Goal: Transaction & Acquisition: Book appointment/travel/reservation

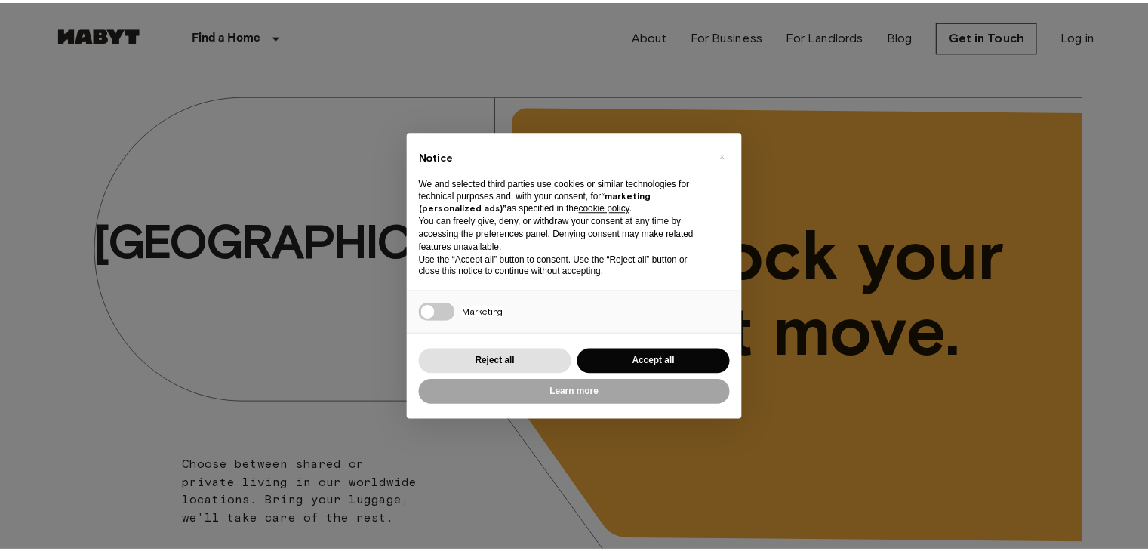
scroll to position [51, 0]
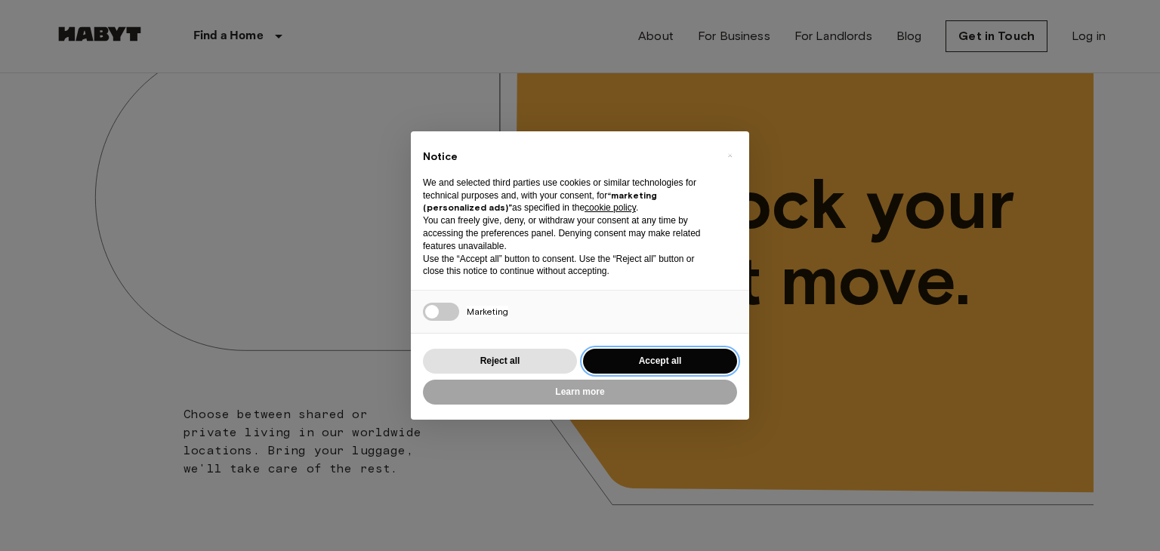
click at [655, 355] on button "Accept all" at bounding box center [660, 361] width 154 height 25
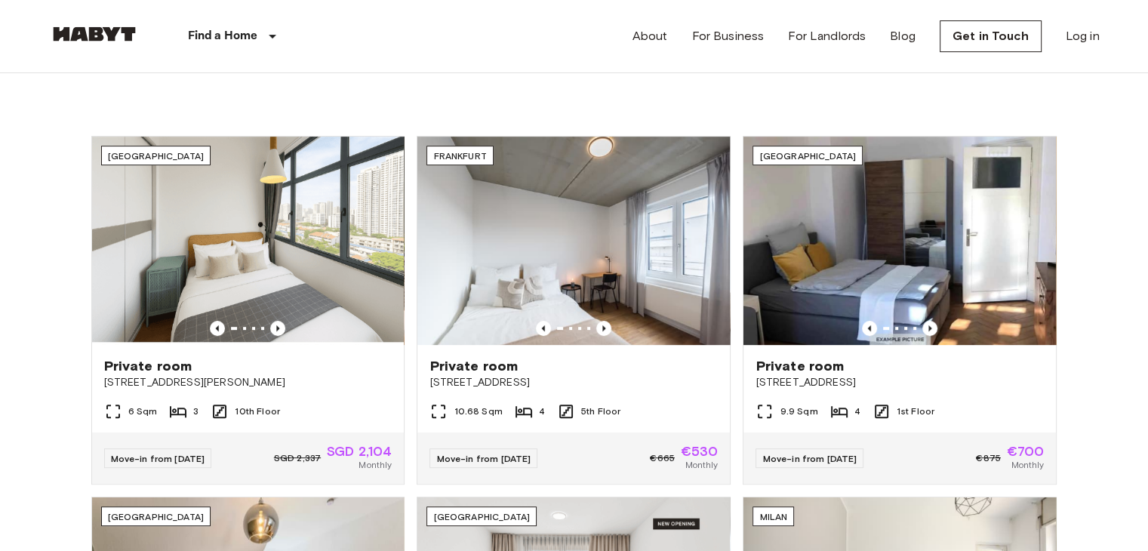
scroll to position [516, 0]
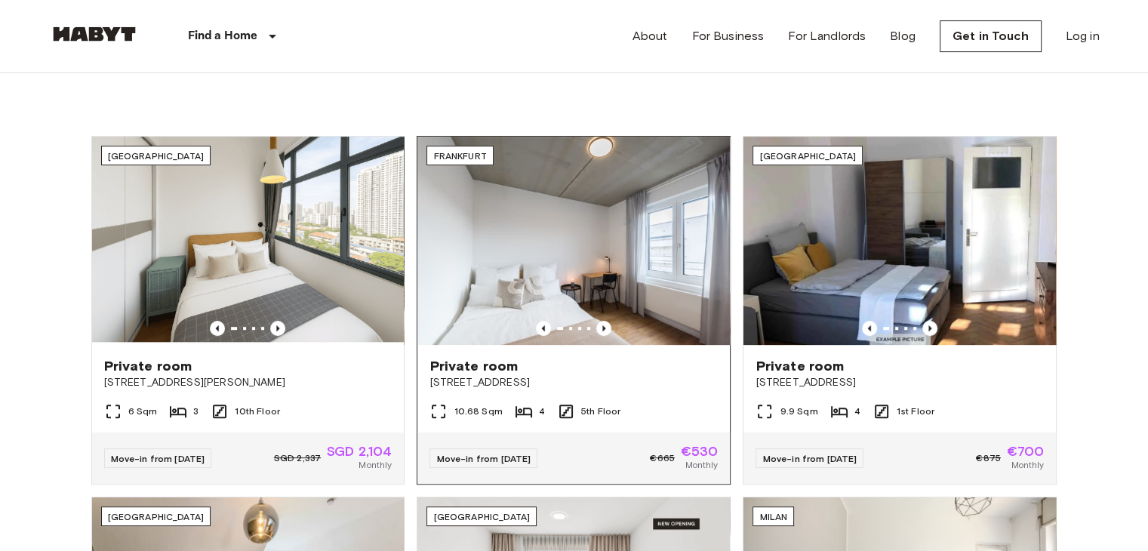
click at [596, 276] on img at bounding box center [574, 241] width 313 height 208
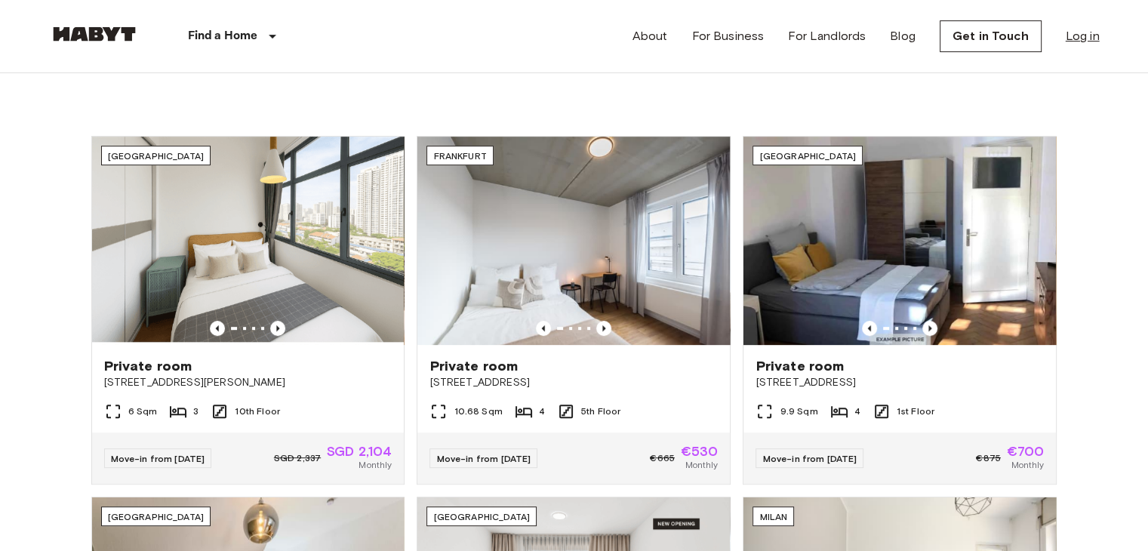
click at [1066, 34] on link "Log in" at bounding box center [1083, 36] width 34 height 18
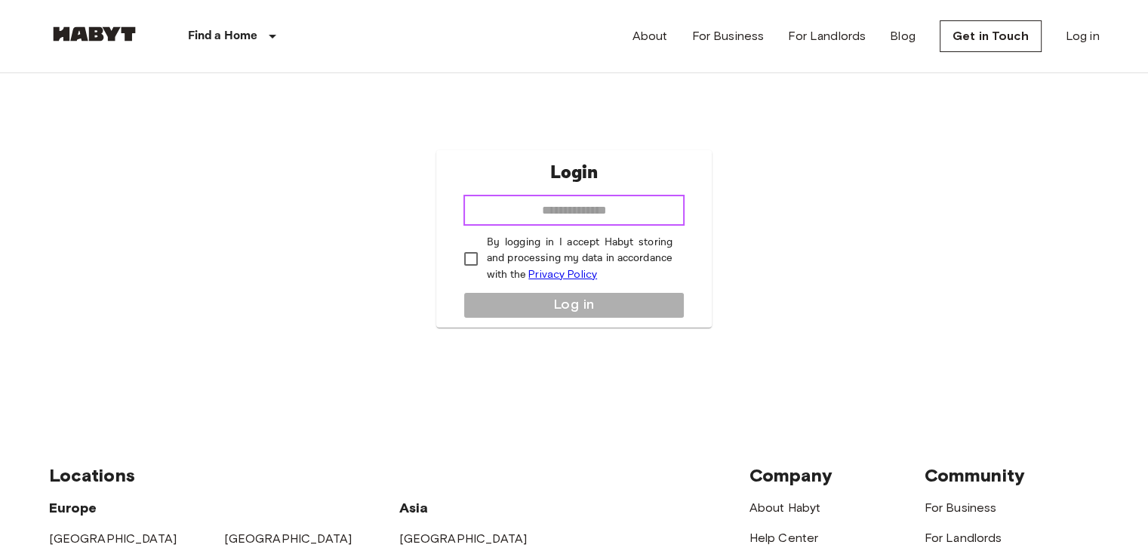
click at [548, 205] on input "email" at bounding box center [574, 211] width 221 height 30
click at [538, 207] on input "email" at bounding box center [574, 211] width 221 height 30
type input "**********"
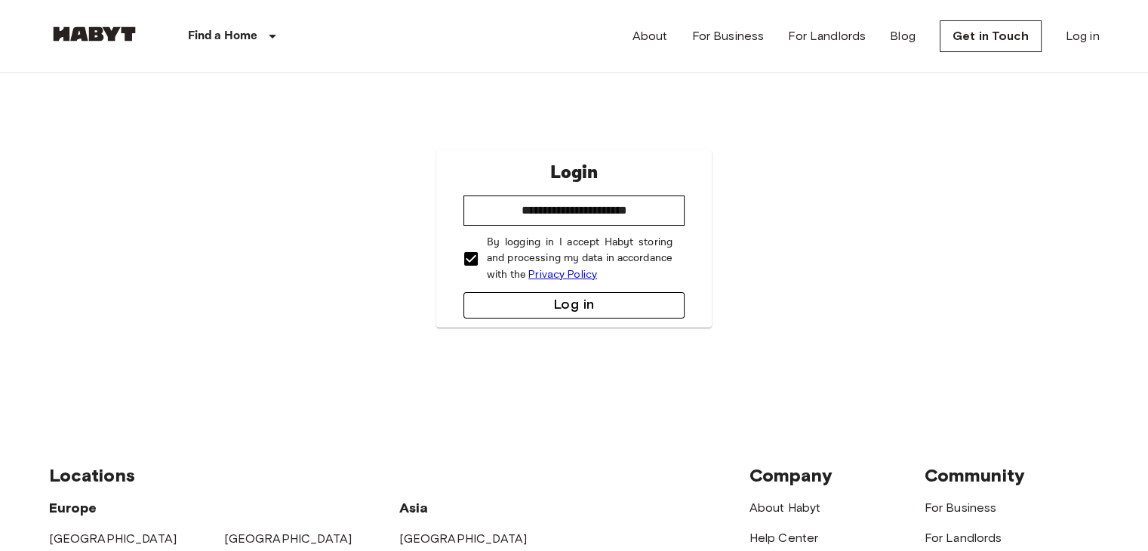
click at [567, 294] on button "Log in" at bounding box center [574, 305] width 221 height 26
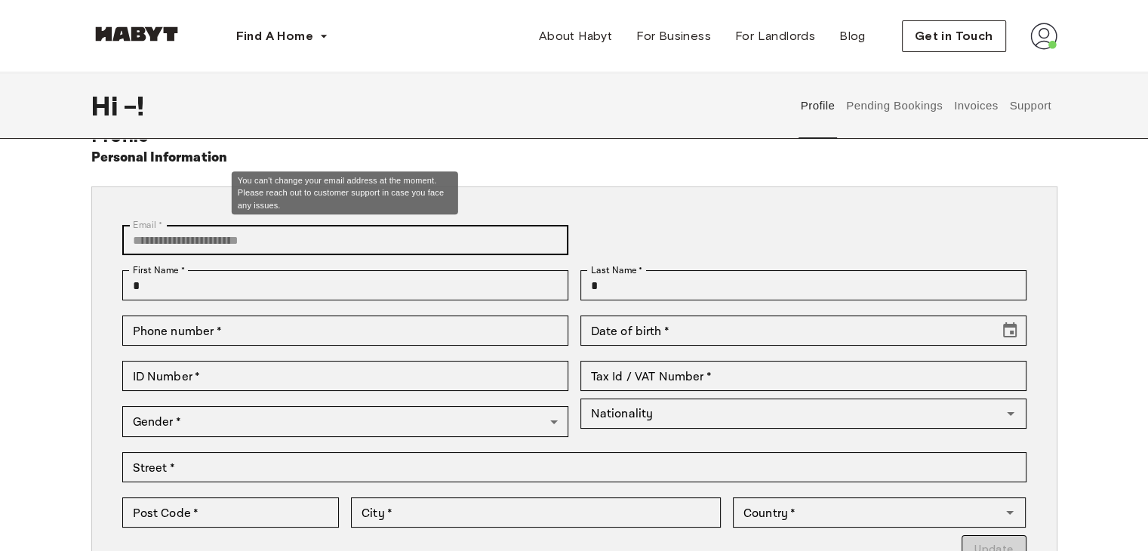
scroll to position [51, 0]
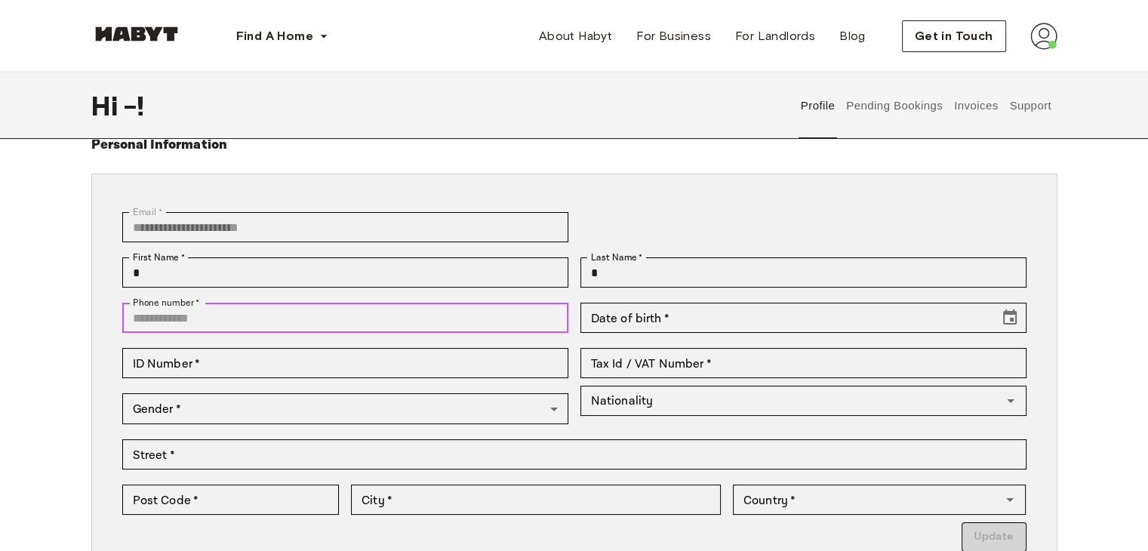
click at [266, 332] on input "Phone number   *" at bounding box center [345, 318] width 446 height 30
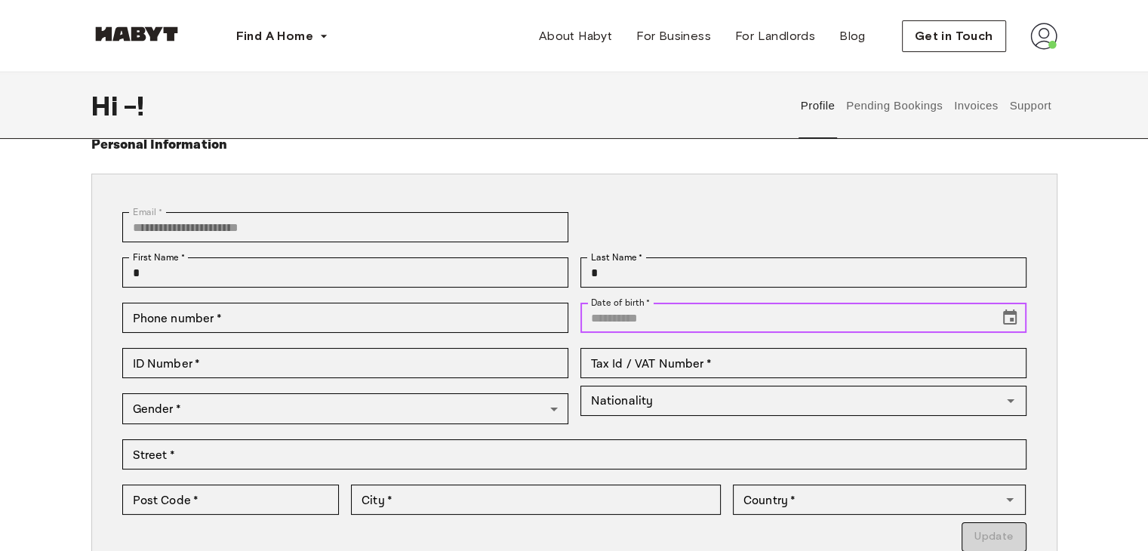
click at [661, 318] on input "Date of birth   *" at bounding box center [785, 318] width 408 height 30
click at [1019, 318] on button "Choose date" at bounding box center [1010, 318] width 30 height 30
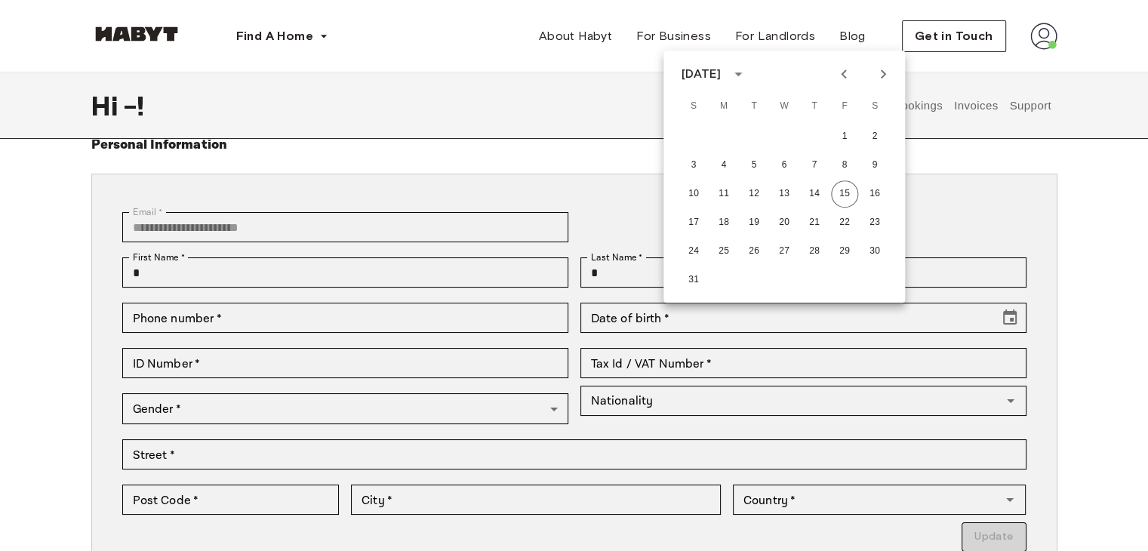
click at [721, 68] on div "August 2025" at bounding box center [701, 74] width 39 height 18
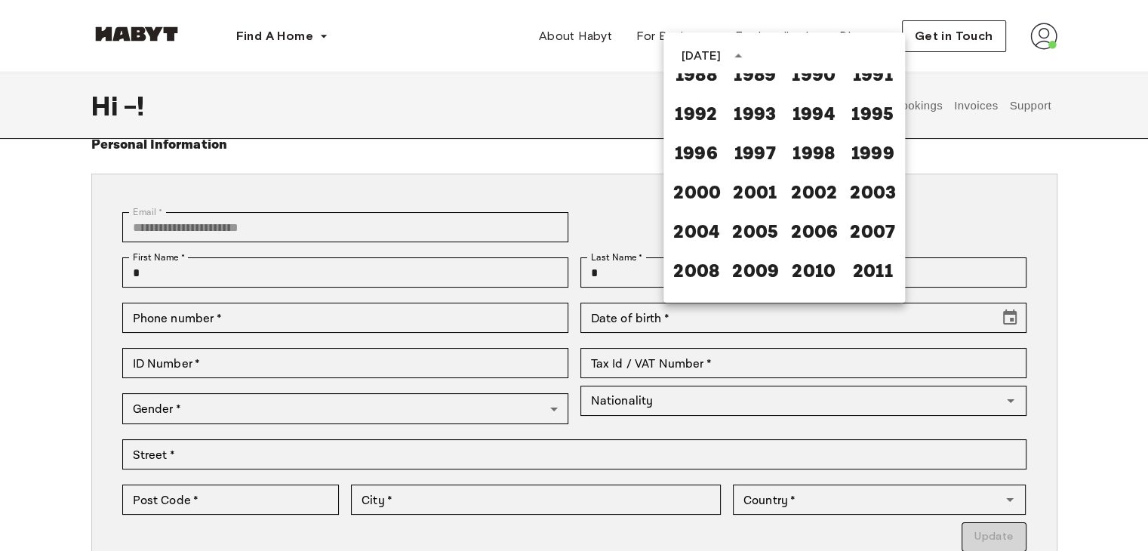
scroll to position [883, 0]
click at [859, 153] on button "1999" at bounding box center [873, 151] width 54 height 27
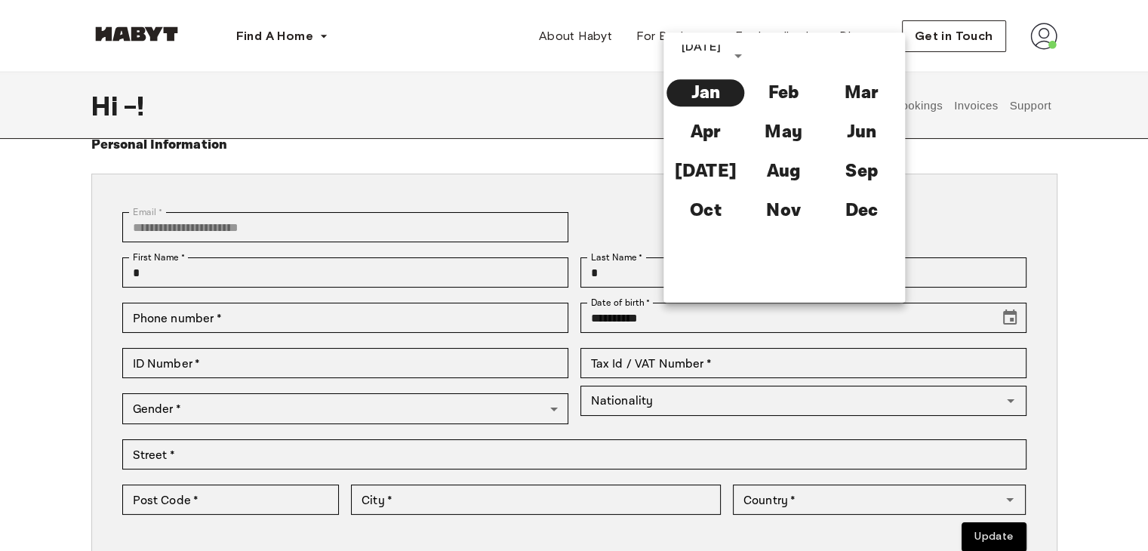
scroll to position [0, 0]
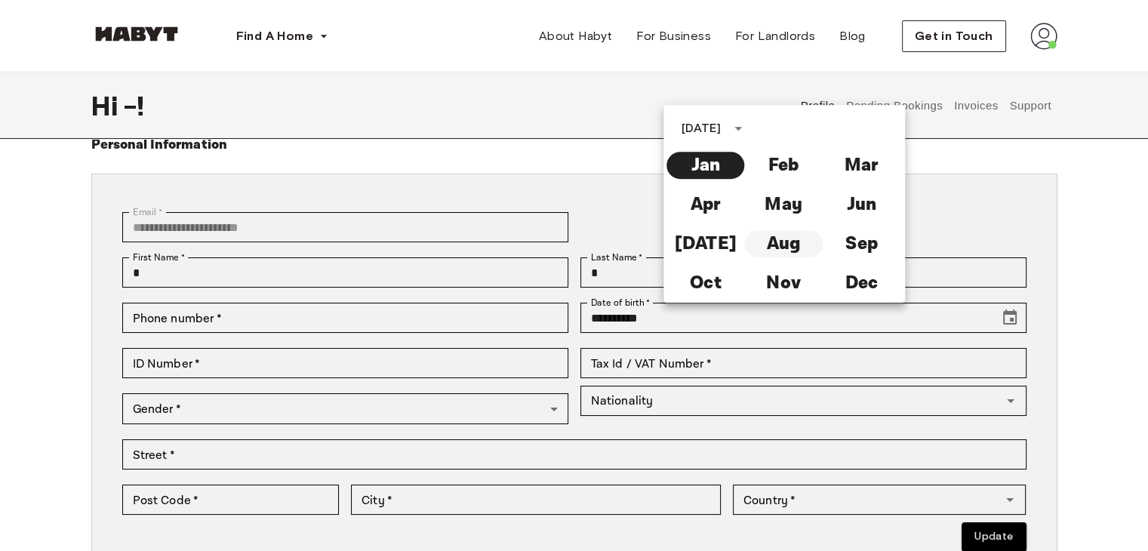
click at [785, 236] on button "Aug" at bounding box center [784, 243] width 78 height 27
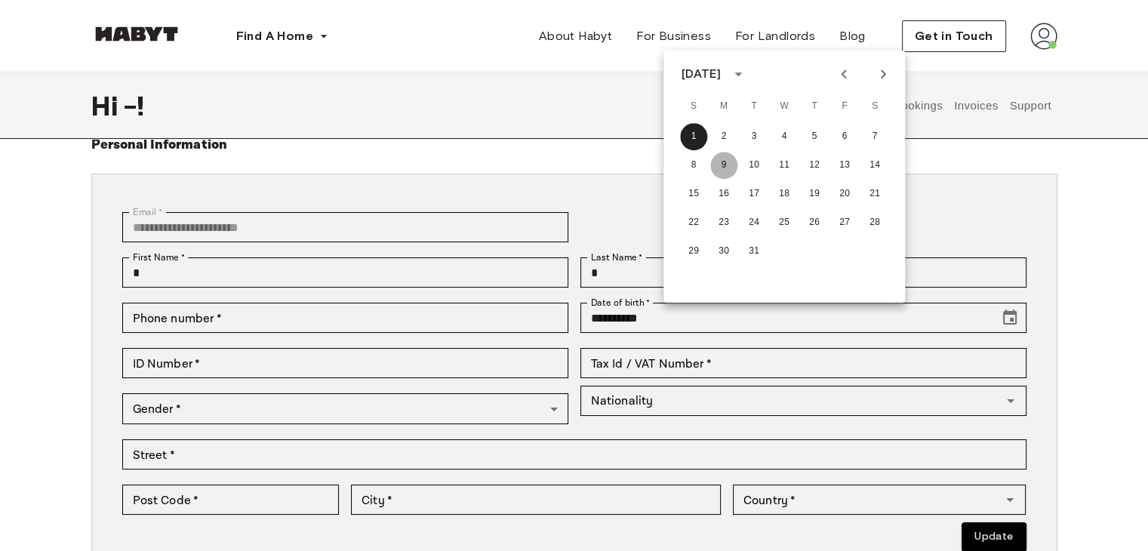
click at [725, 160] on button "9" at bounding box center [723, 165] width 27 height 27
type input "**********"
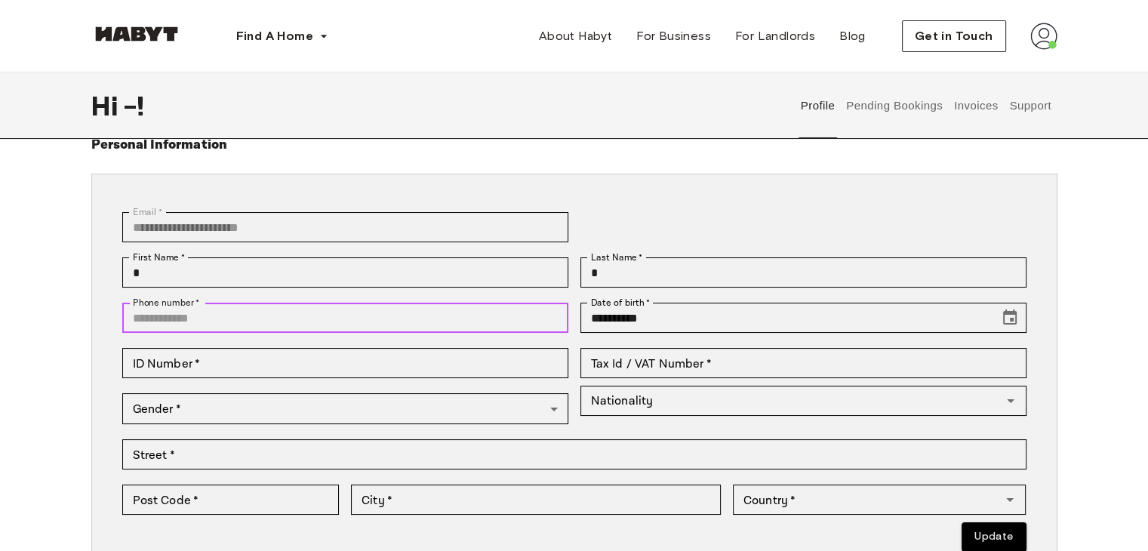
click at [250, 321] on input "Phone number   *" at bounding box center [345, 318] width 446 height 30
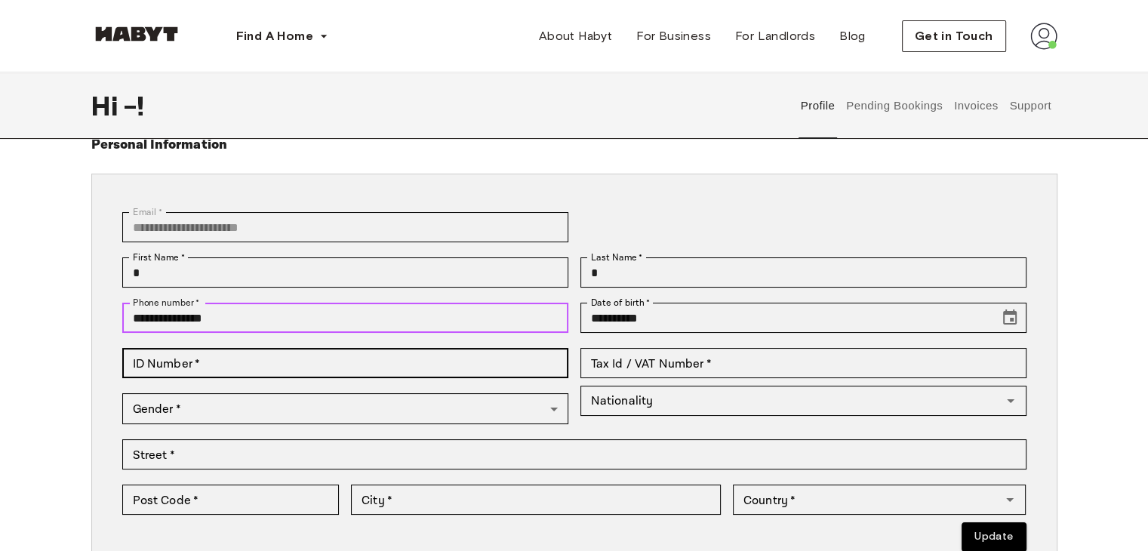
type input "**********"
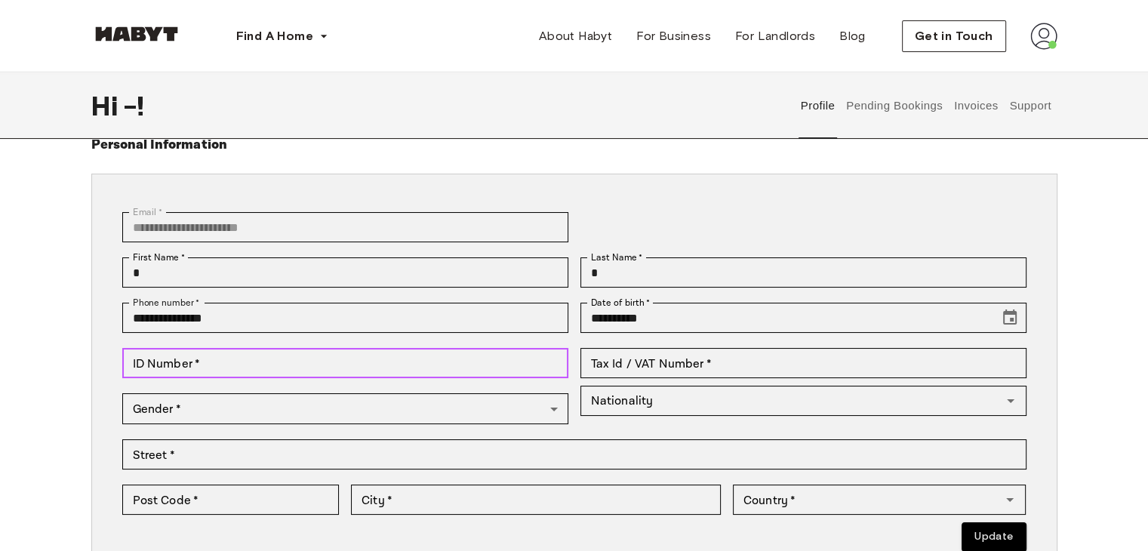
click at [204, 354] on input "ID Number   *" at bounding box center [345, 363] width 446 height 30
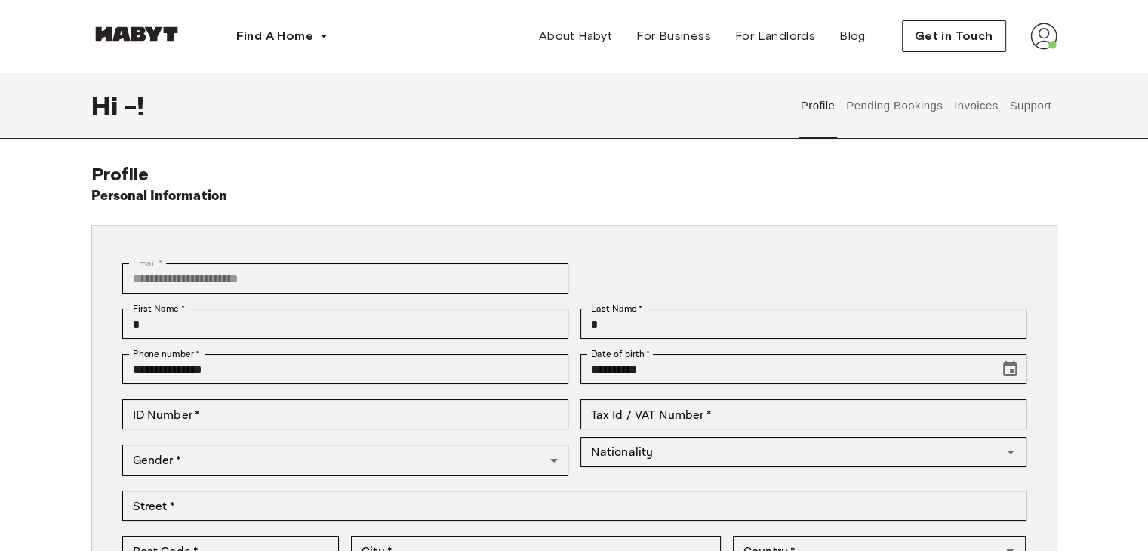
click at [1040, 106] on button "Support" at bounding box center [1031, 105] width 46 height 66
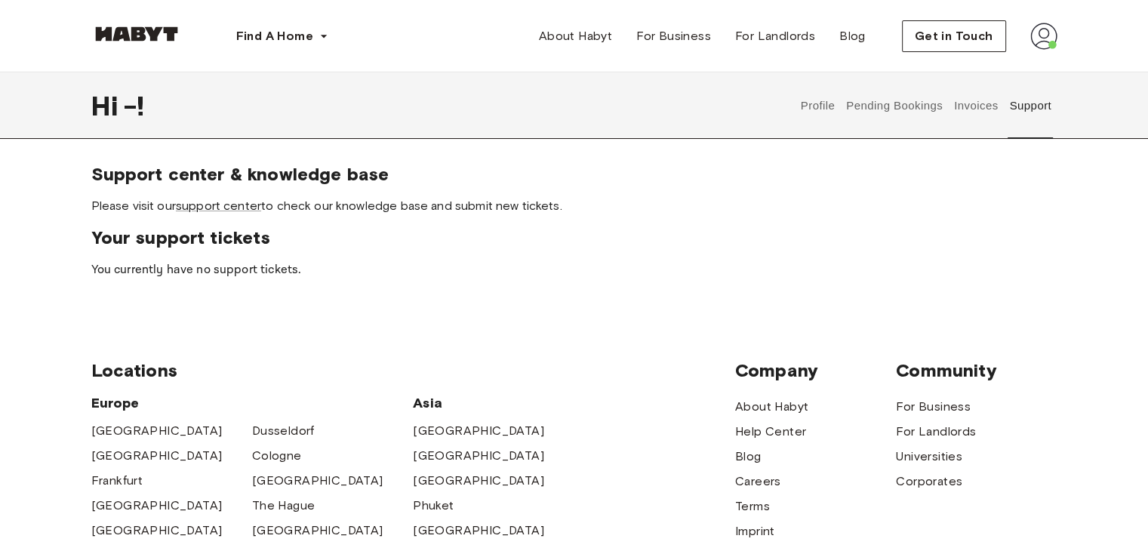
click at [1046, 40] on img at bounding box center [1044, 36] width 27 height 27
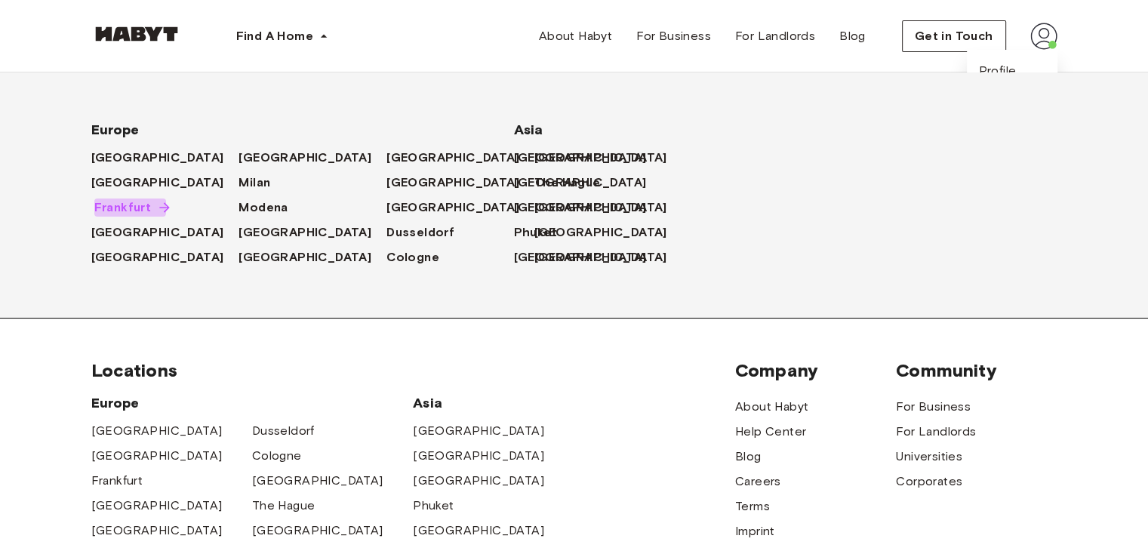
click at [127, 208] on span "Frankfurt" at bounding box center [122, 208] width 57 height 18
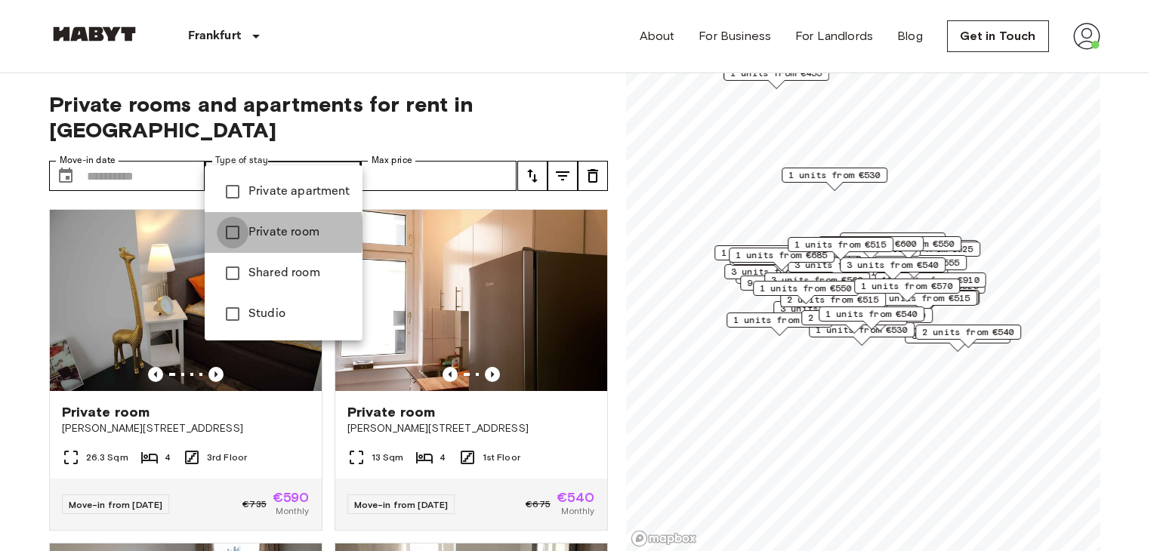
type input "**********"
click at [432, 144] on div at bounding box center [580, 275] width 1160 height 551
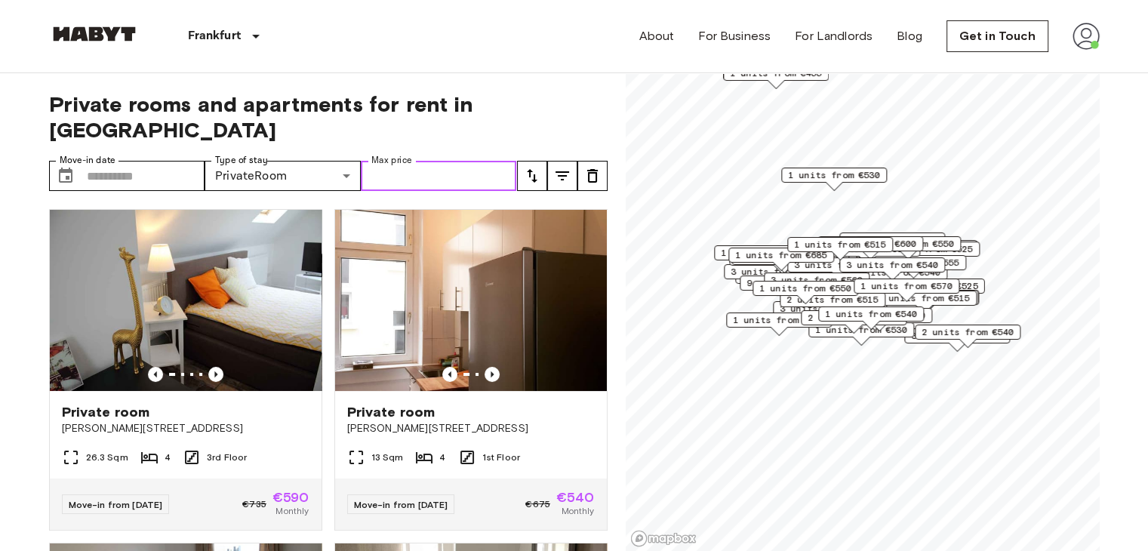
click at [414, 161] on input "Max price" at bounding box center [439, 176] width 156 height 30
type input "***"
click at [534, 169] on icon "tune" at bounding box center [532, 176] width 11 height 14
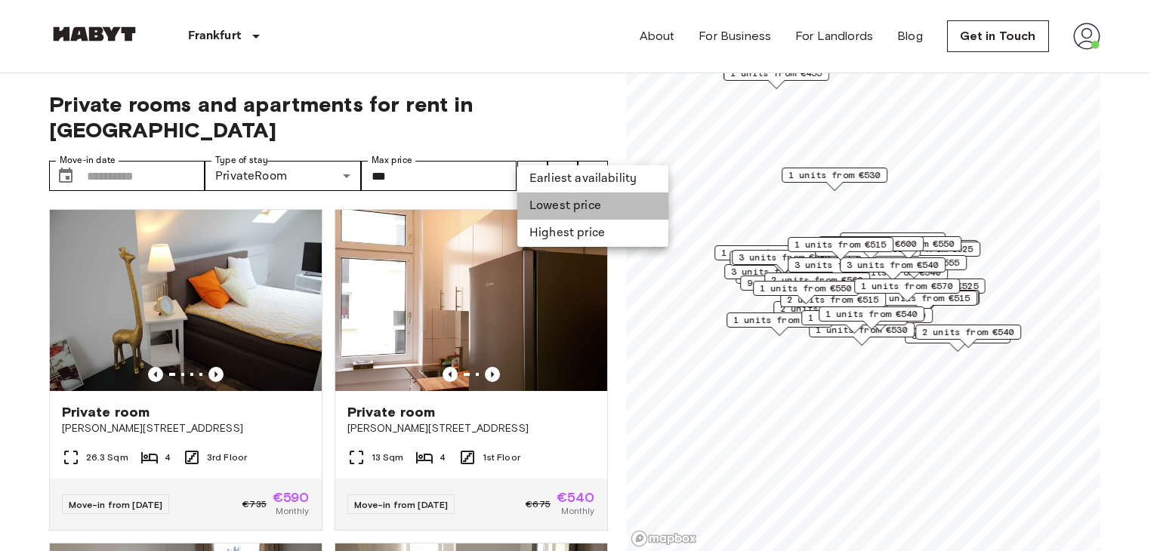
click at [544, 200] on li "Lowest price" at bounding box center [592, 206] width 151 height 27
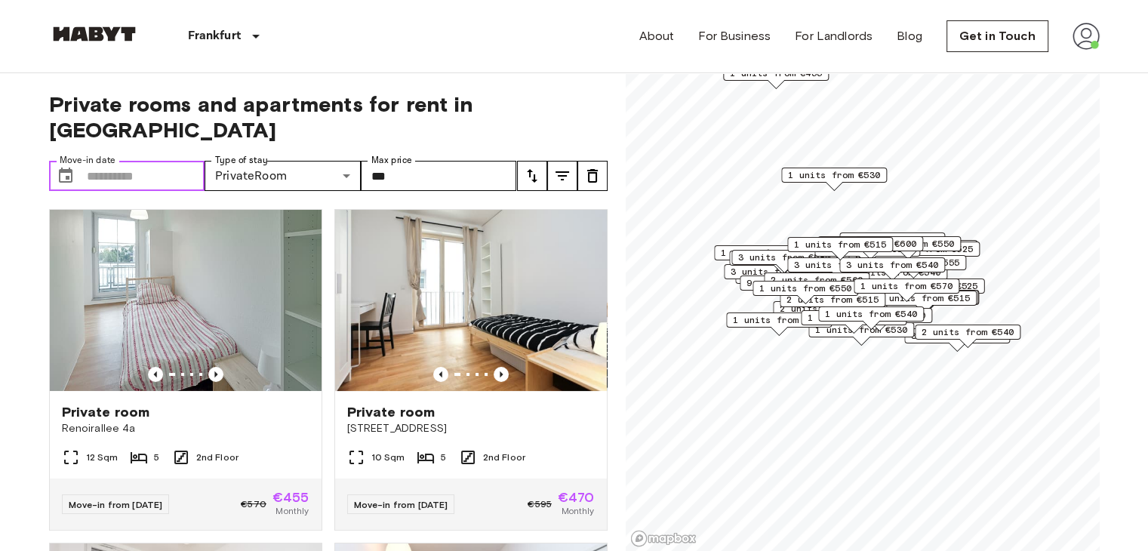
click at [156, 161] on input "Move-in date" at bounding box center [146, 176] width 119 height 30
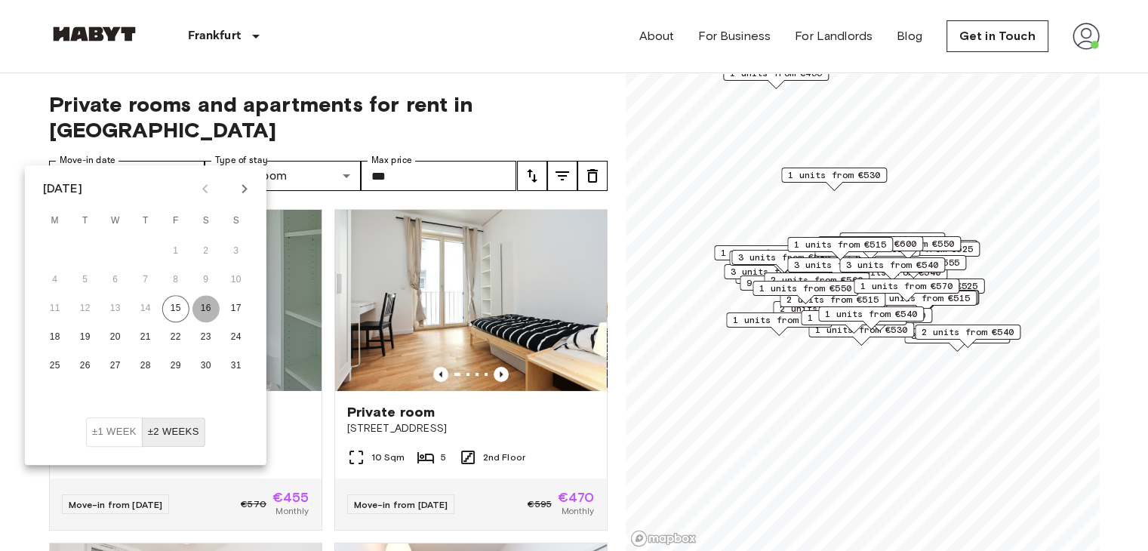
click at [208, 307] on button "16" at bounding box center [206, 308] width 27 height 27
type input "**********"
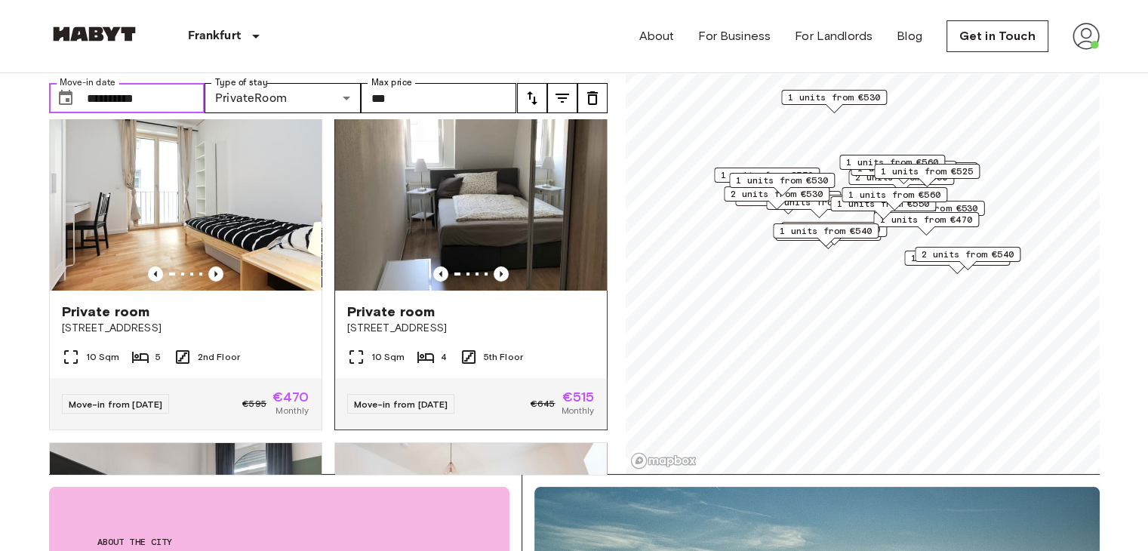
scroll to position [23, 0]
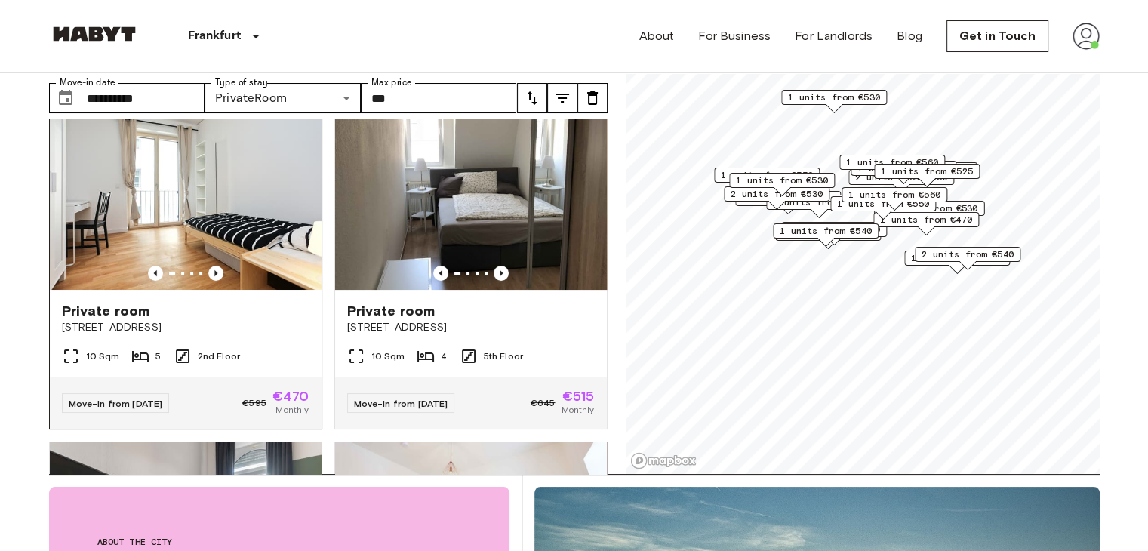
click at [112, 290] on div "Private room Weisbachstraße 7" at bounding box center [186, 318] width 272 height 57
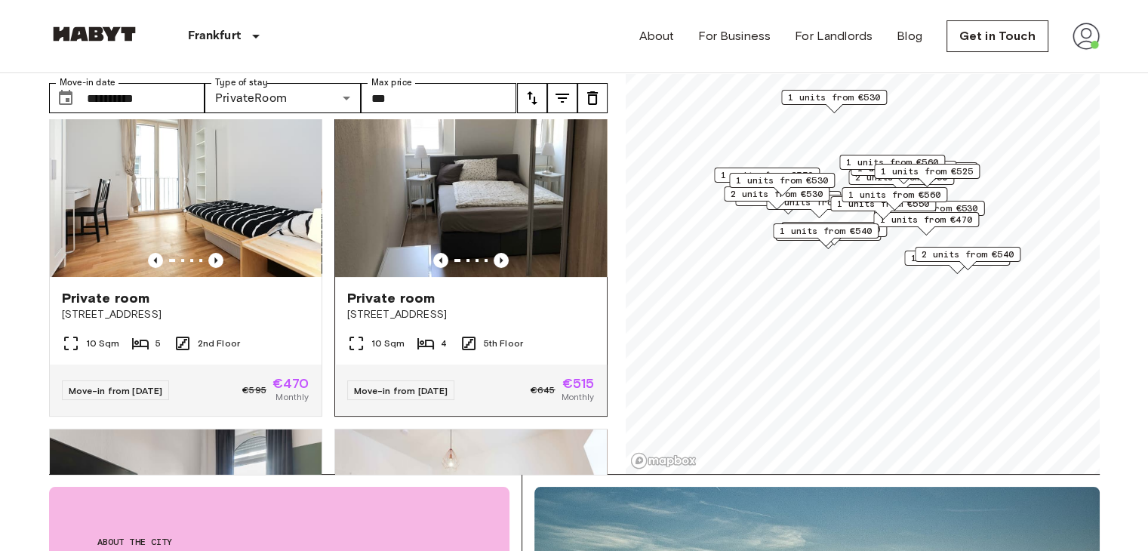
scroll to position [39, 0]
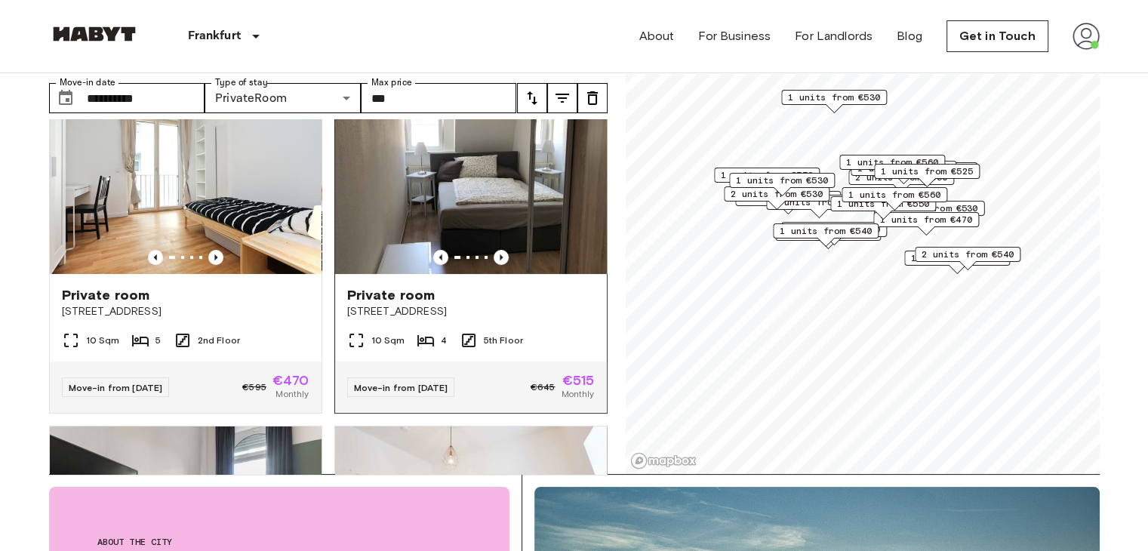
click at [423, 205] on img at bounding box center [471, 183] width 272 height 181
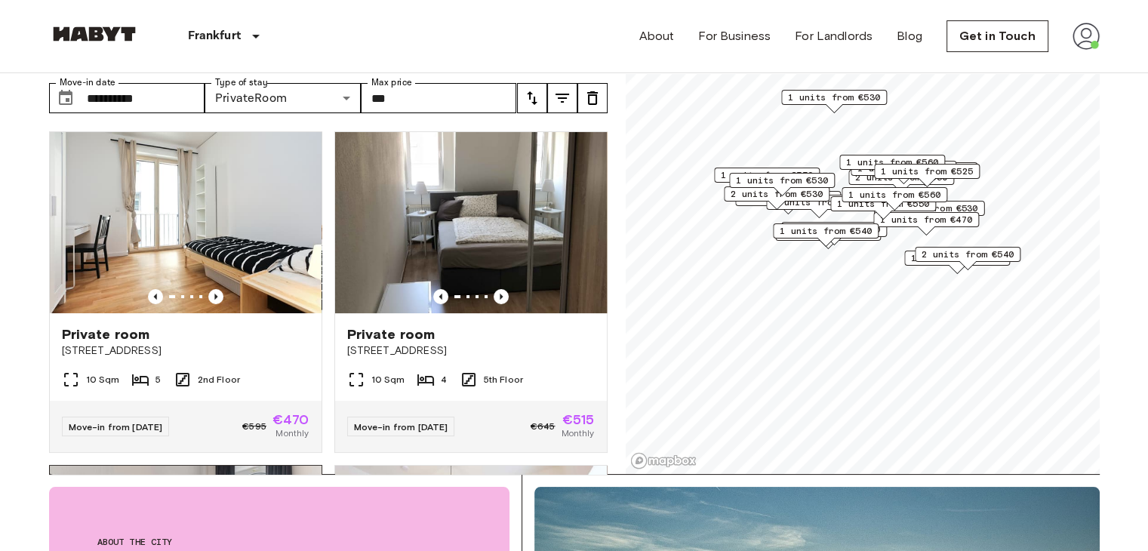
scroll to position [0, 0]
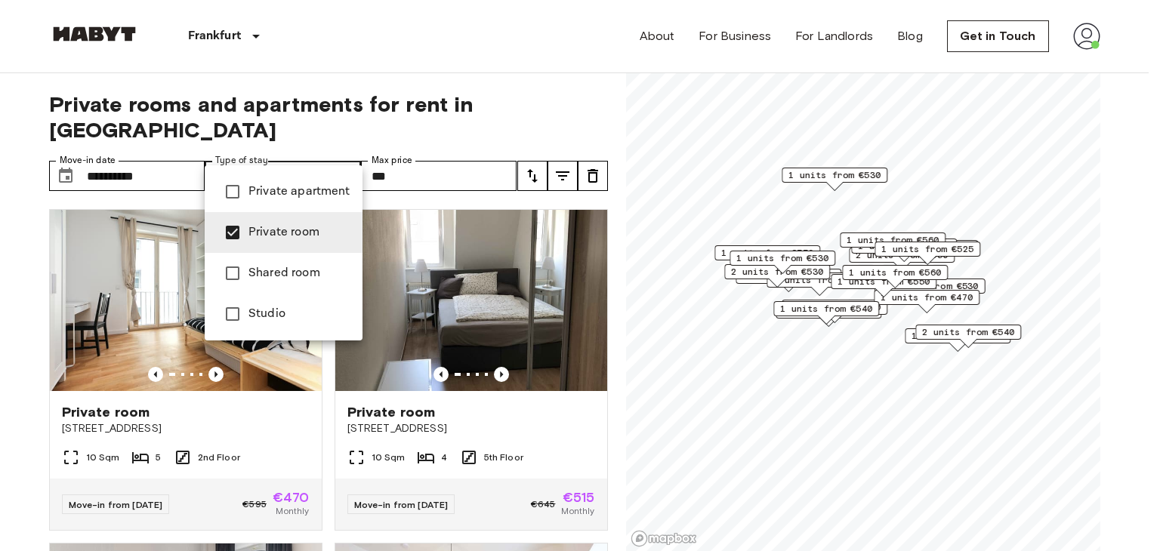
click at [272, 192] on span "Private apartment" at bounding box center [299, 192] width 102 height 18
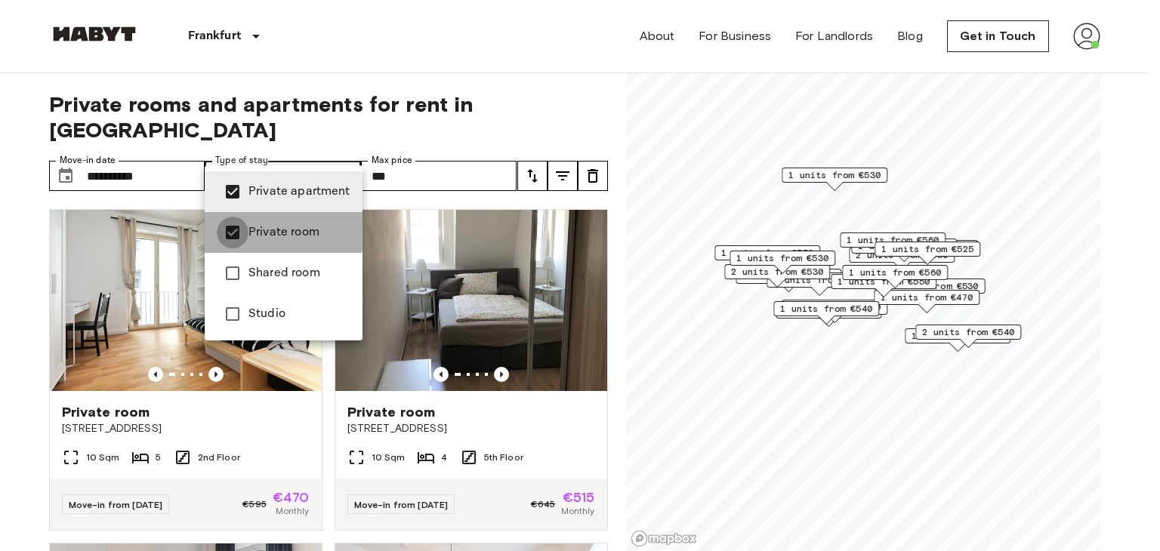
type input "**********"
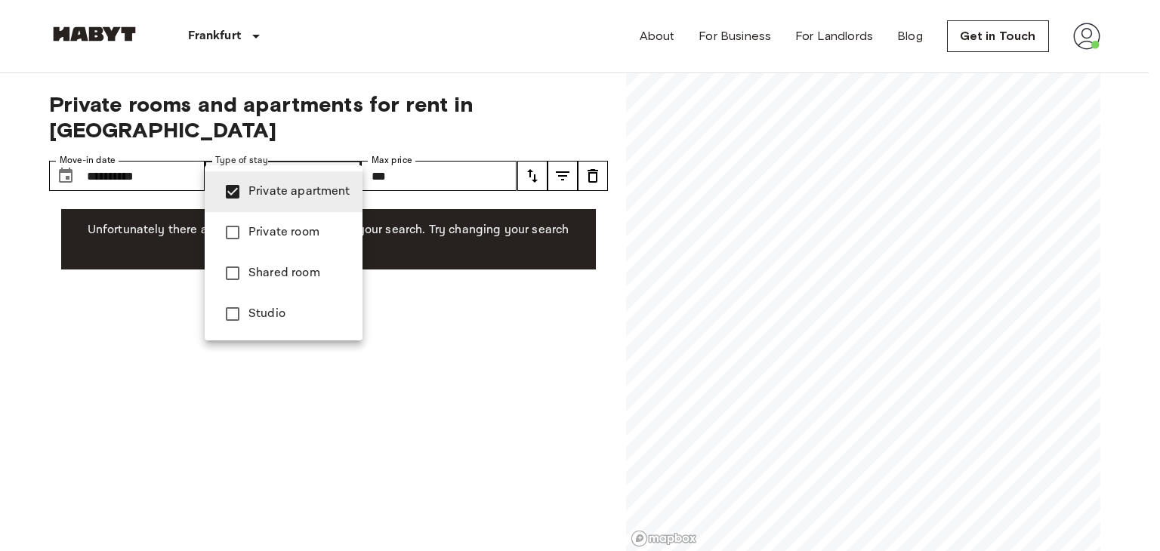
click at [437, 155] on div at bounding box center [580, 275] width 1160 height 551
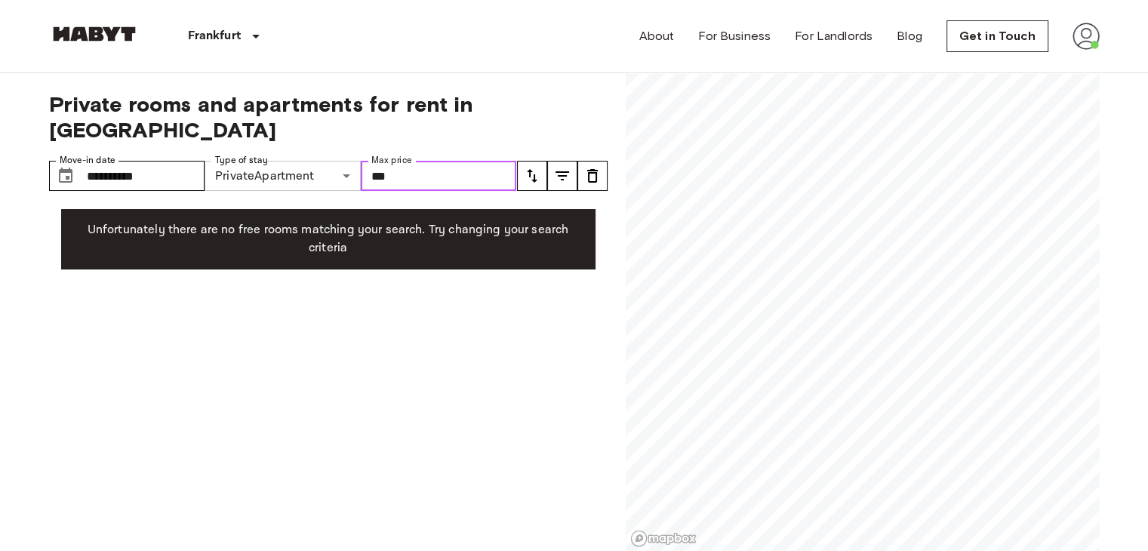
drag, startPoint x: 408, startPoint y: 149, endPoint x: 319, endPoint y: 140, distance: 89.5
click at [319, 161] on div "**********" at bounding box center [283, 176] width 468 height 30
click at [526, 167] on icon "tune" at bounding box center [532, 176] width 18 height 18
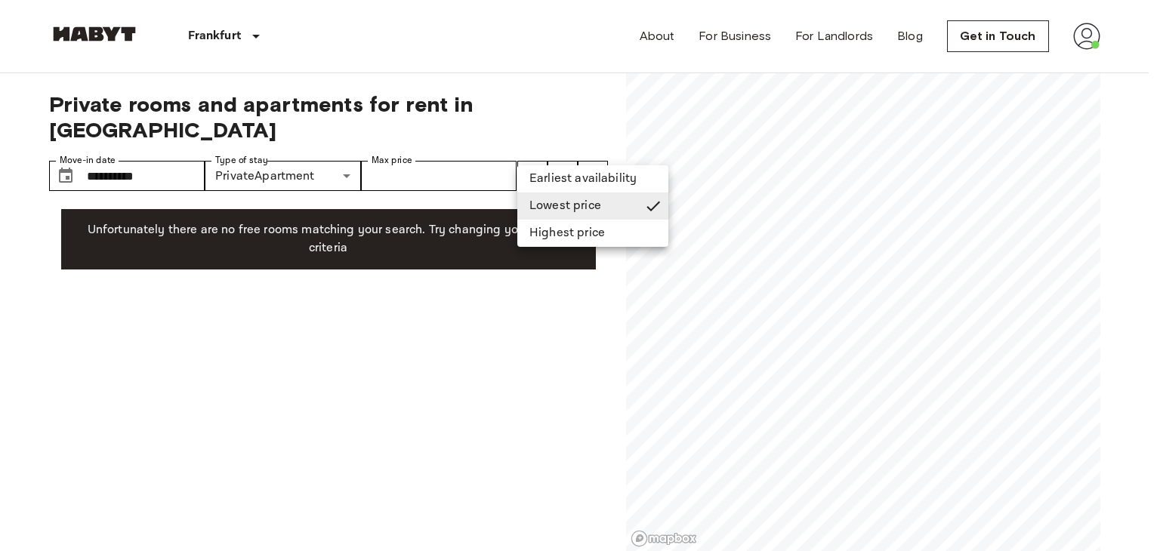
click at [553, 199] on li "Lowest price" at bounding box center [592, 206] width 151 height 27
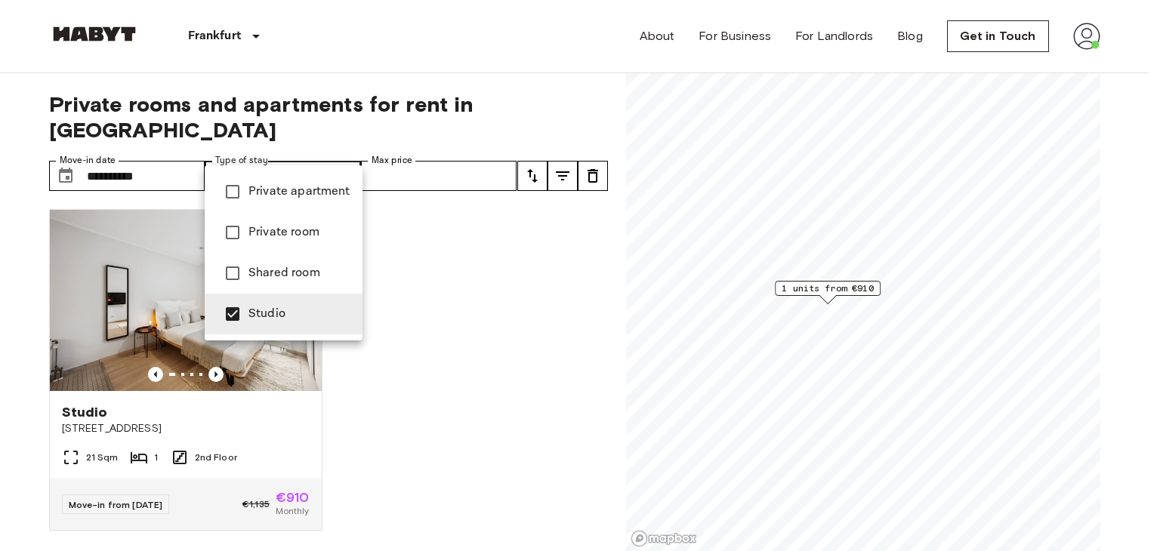
drag, startPoint x: 485, startPoint y: 312, endPoint x: 133, endPoint y: 267, distance: 355.5
click at [133, 267] on div at bounding box center [580, 275] width 1160 height 551
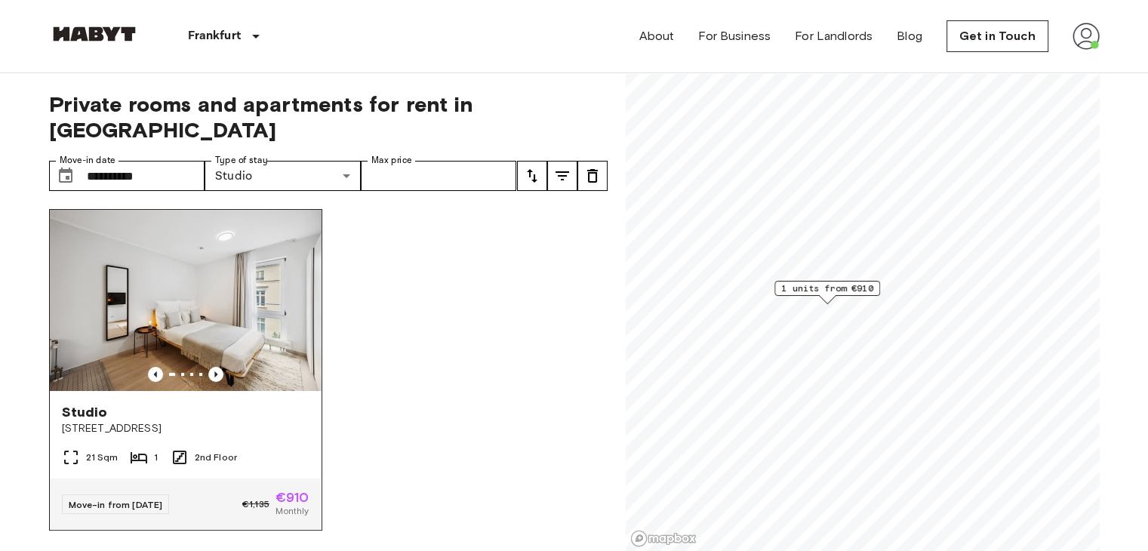
click at [187, 285] on img at bounding box center [186, 300] width 272 height 181
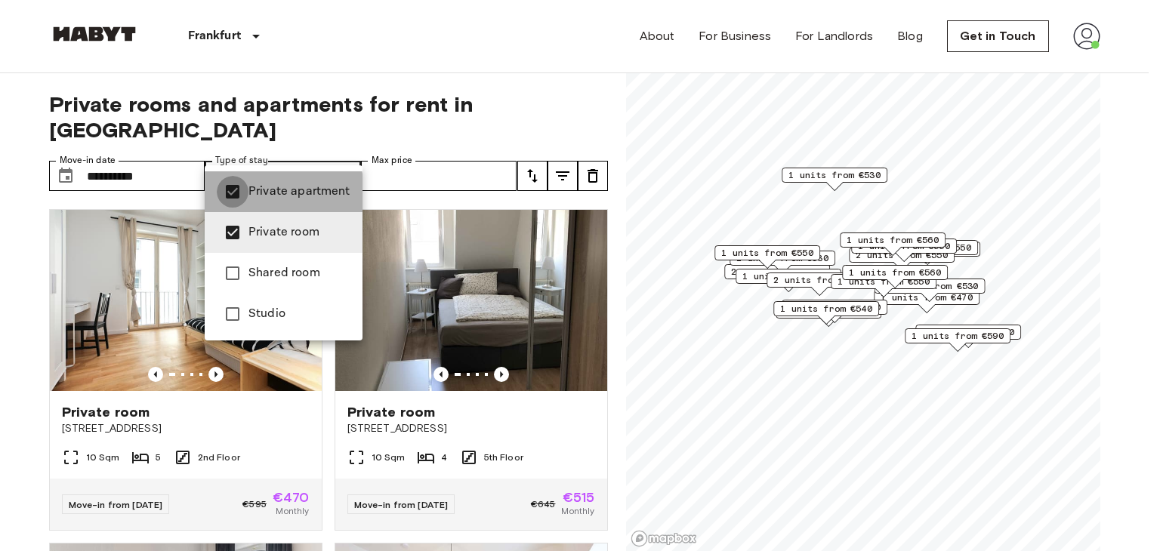
type input "**********"
click at [448, 152] on div at bounding box center [580, 275] width 1160 height 551
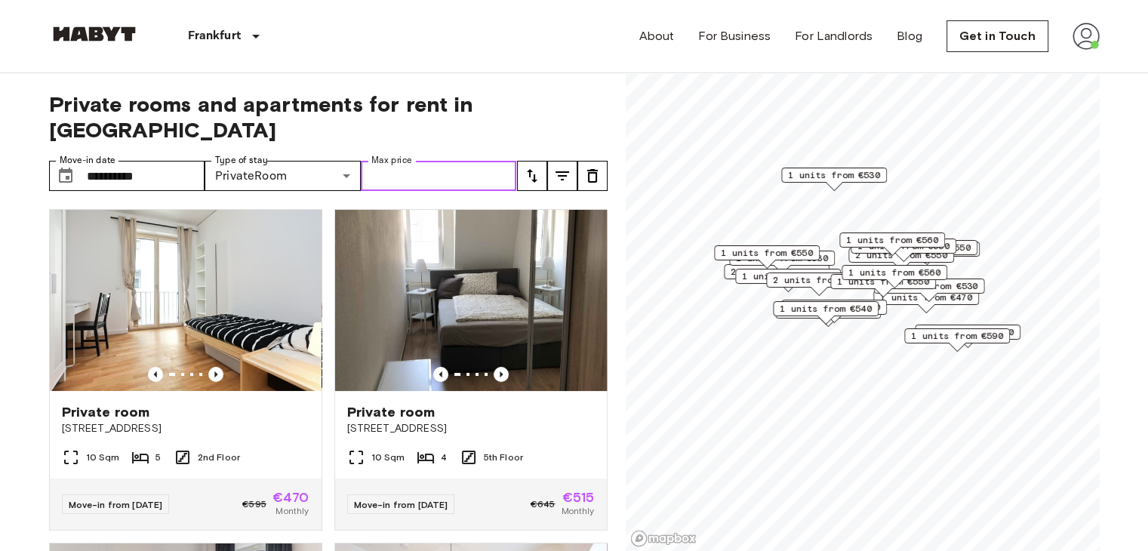
click at [417, 161] on input "Max price" at bounding box center [439, 176] width 156 height 30
type input "***"
click at [541, 161] on button "tune" at bounding box center [532, 176] width 30 height 30
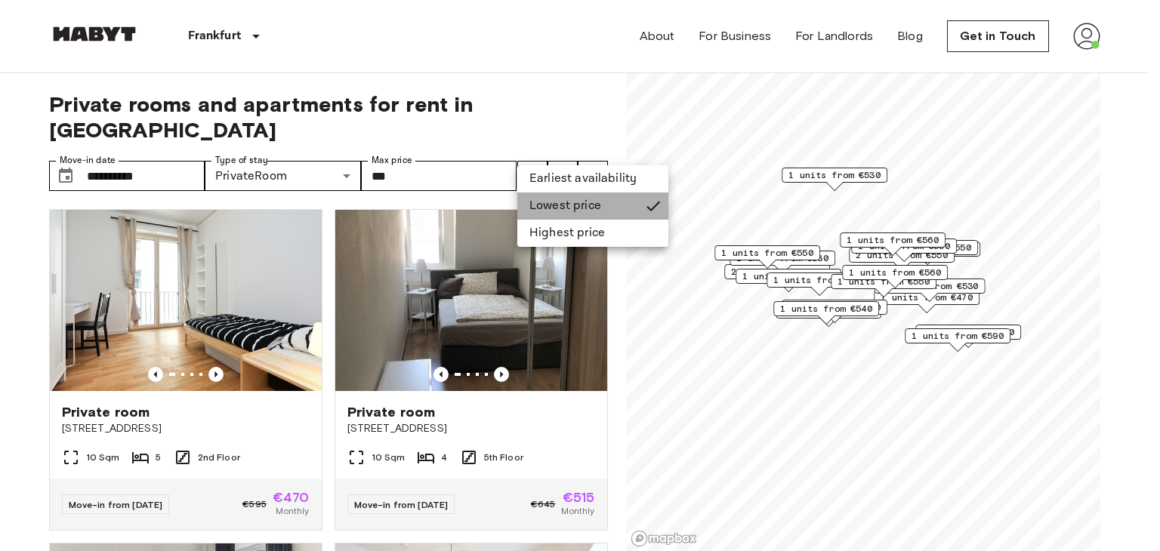
click at [545, 204] on li "Lowest price" at bounding box center [592, 206] width 151 height 27
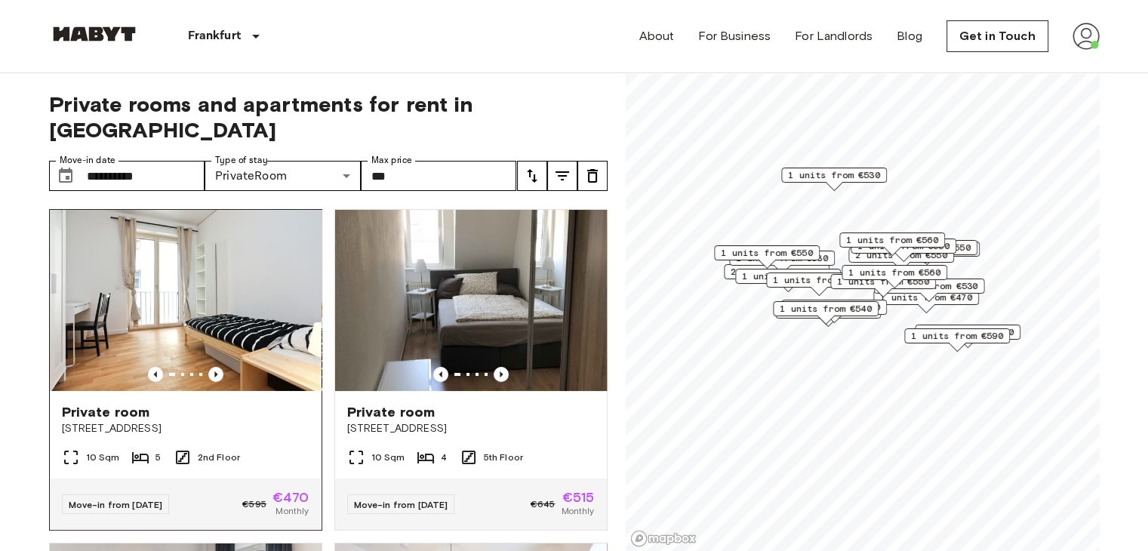
click at [217, 282] on img at bounding box center [186, 300] width 272 height 181
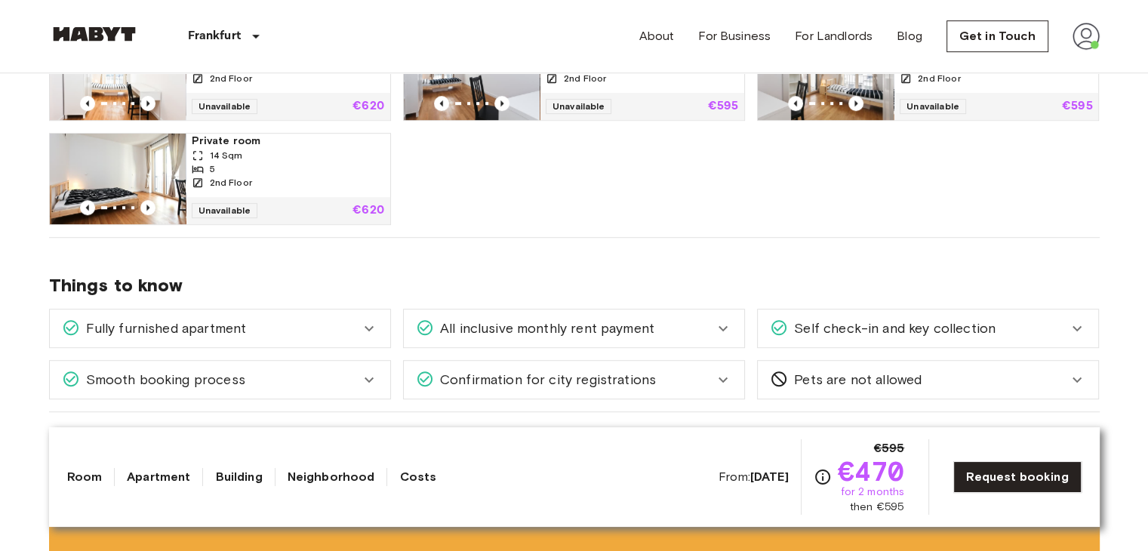
scroll to position [980, 0]
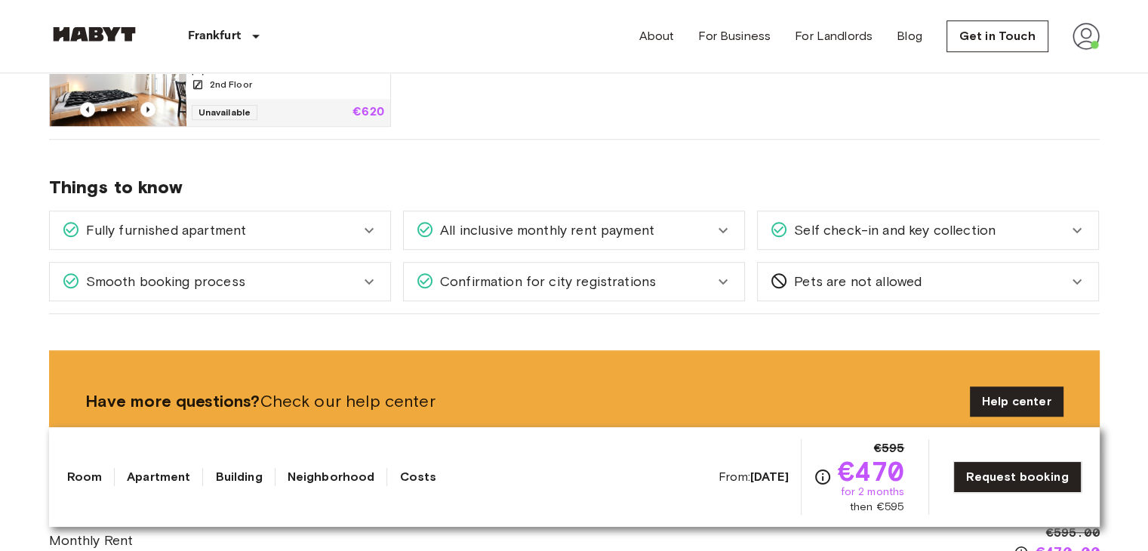
click at [578, 220] on span "All inclusive monthly rent payment" at bounding box center [544, 230] width 220 height 20
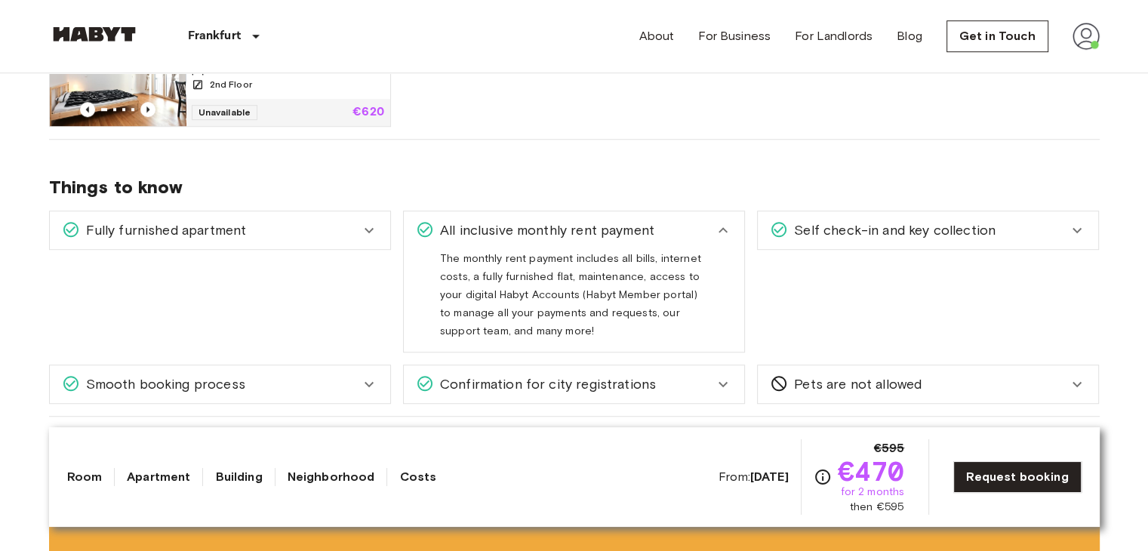
click at [578, 220] on span "All inclusive monthly rent payment" at bounding box center [544, 230] width 220 height 20
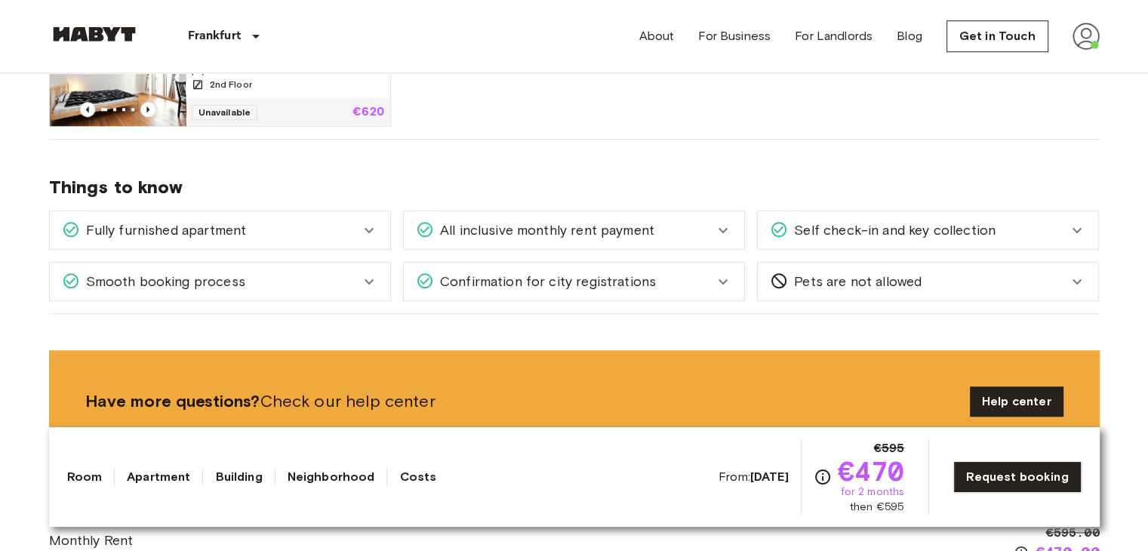
click at [591, 281] on span "Confirmation for city registrations" at bounding box center [545, 282] width 222 height 20
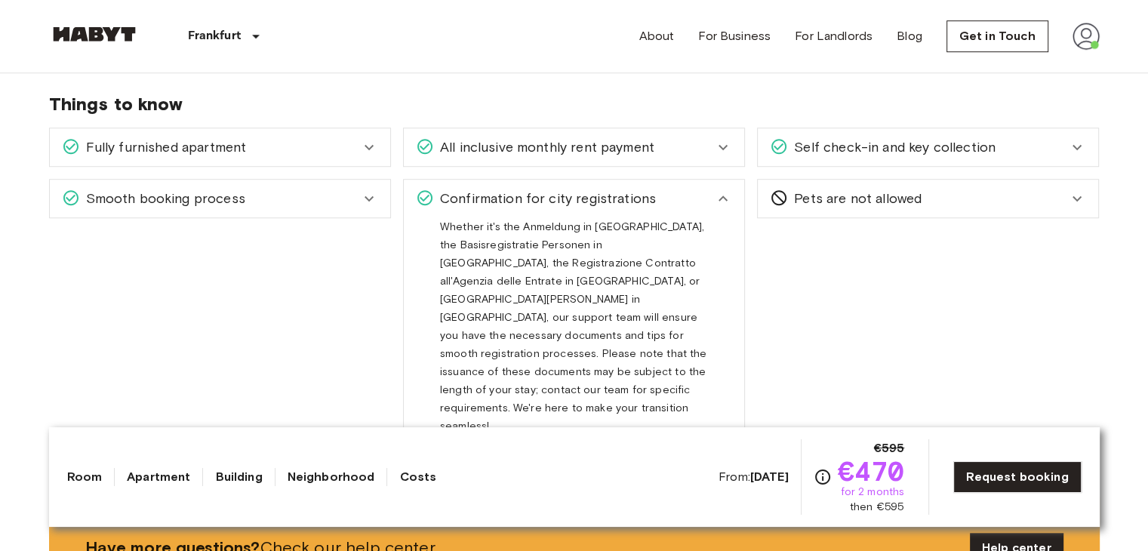
scroll to position [1087, 0]
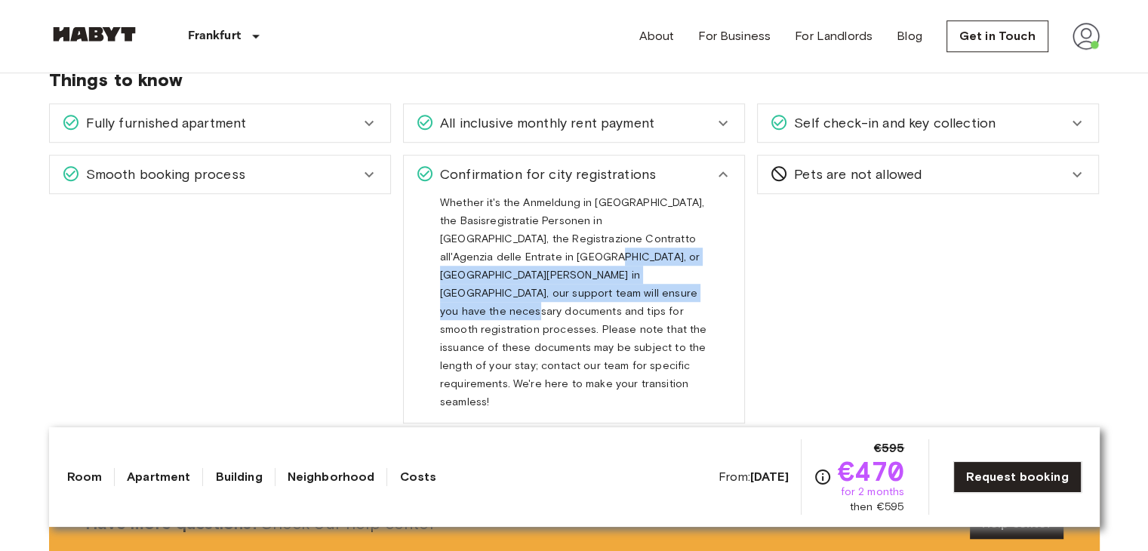
drag, startPoint x: 587, startPoint y: 295, endPoint x: 522, endPoint y: 263, distance: 72.9
click at [522, 263] on div "Whether it's the Anmeldung in Germany, the Basisregistratie Personen in the Net…" at bounding box center [574, 301] width 268 height 217
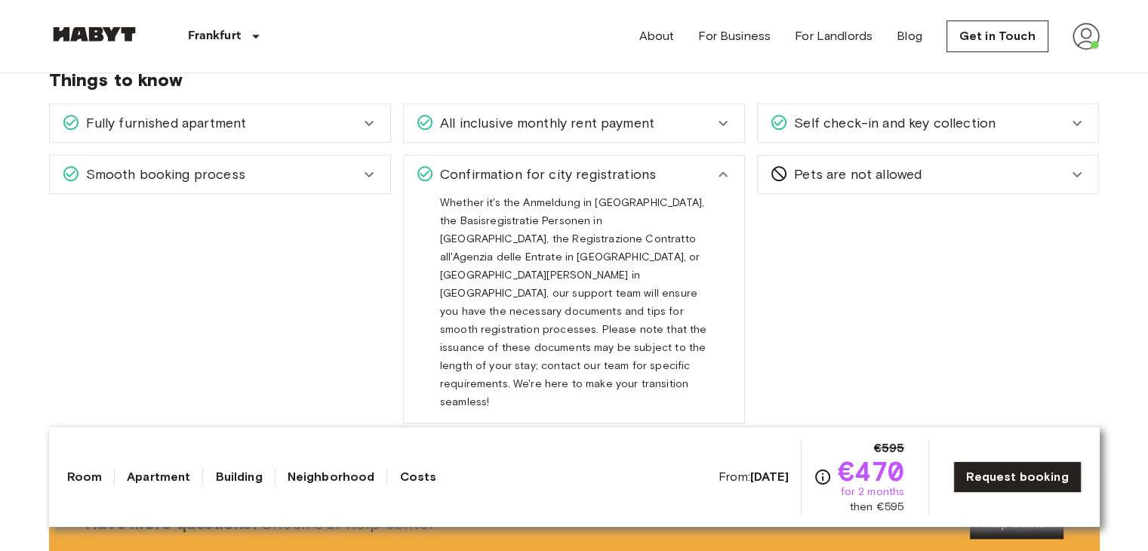
click at [507, 365] on div "Whether it's the Anmeldung in Germany, the Basisregistratie Personen in the Net…" at bounding box center [574, 301] width 268 height 217
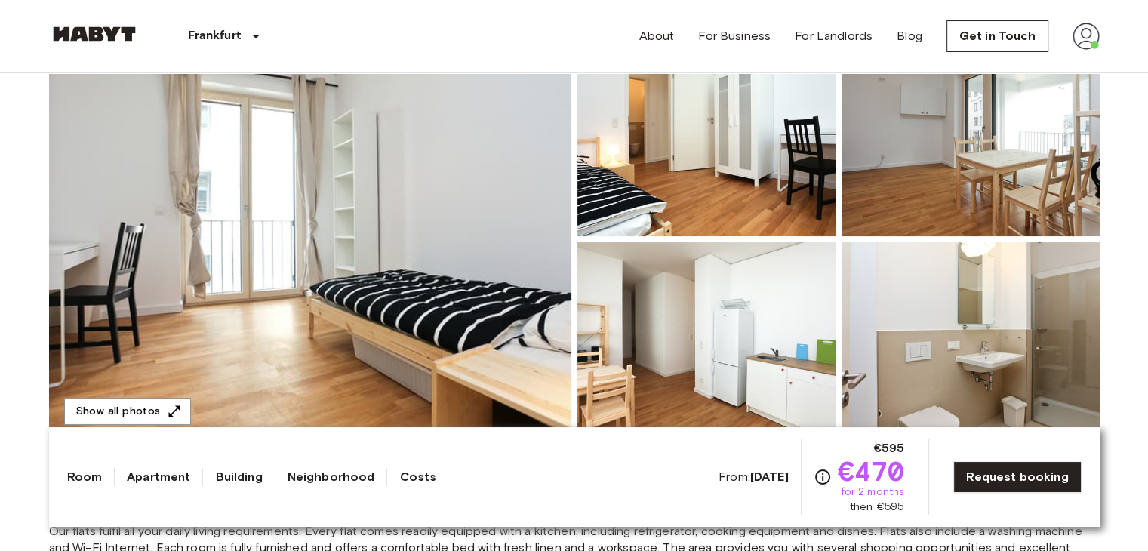
scroll to position [174, 0]
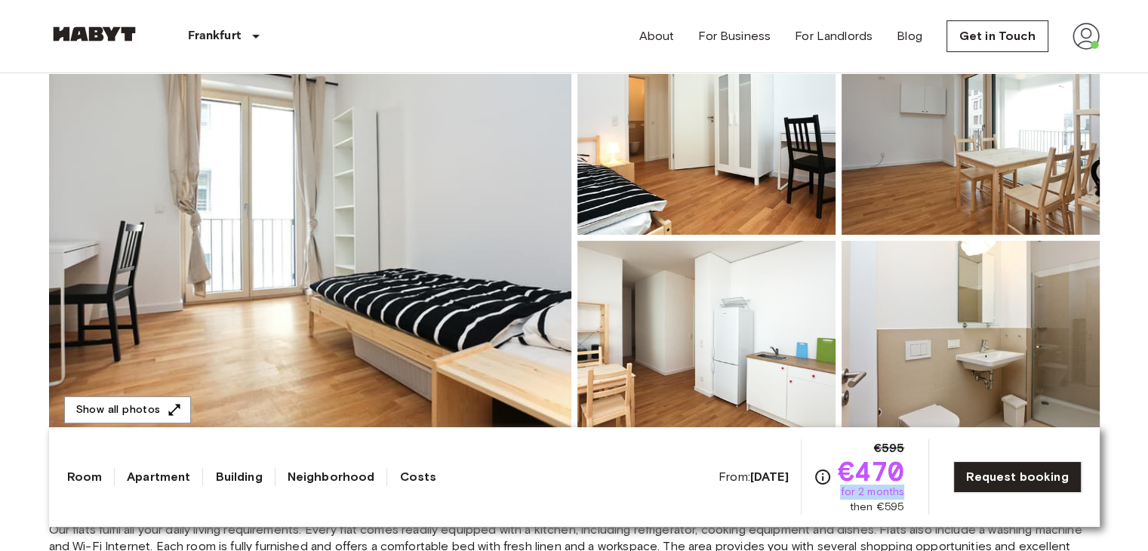
drag, startPoint x: 849, startPoint y: 496, endPoint x: 915, endPoint y: 492, distance: 66.5
click at [915, 492] on div "From: Aug 18 2025 €595 €470 for 2 months then €595 Request booking" at bounding box center [900, 476] width 363 height 75
drag, startPoint x: 852, startPoint y: 510, endPoint x: 922, endPoint y: 506, distance: 69.6
click at [922, 506] on div "From: Aug 18 2025 €595 €470 for 2 months then €595 Request booking" at bounding box center [900, 476] width 363 height 75
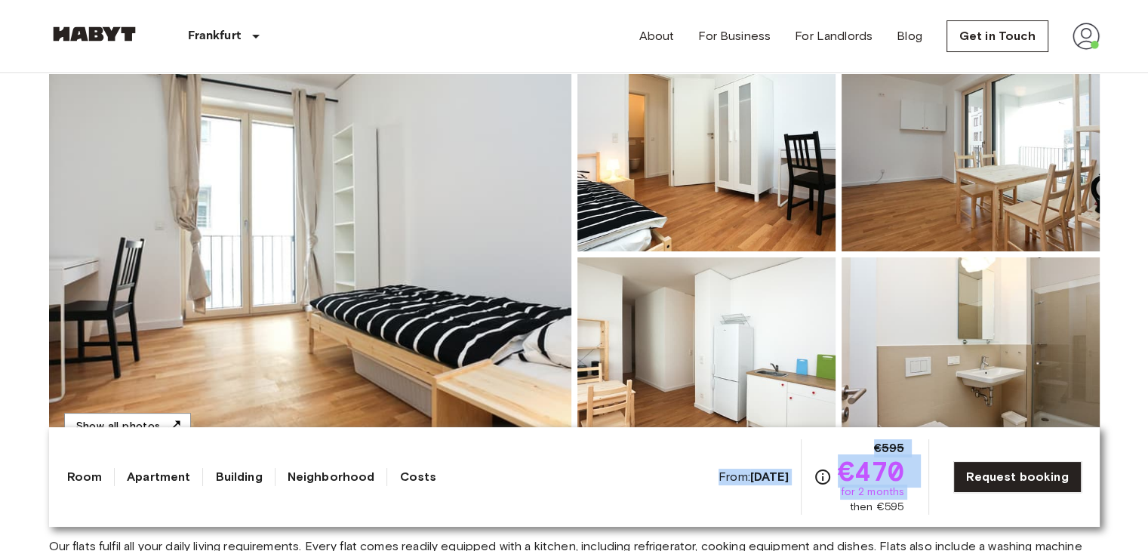
scroll to position [223, 0]
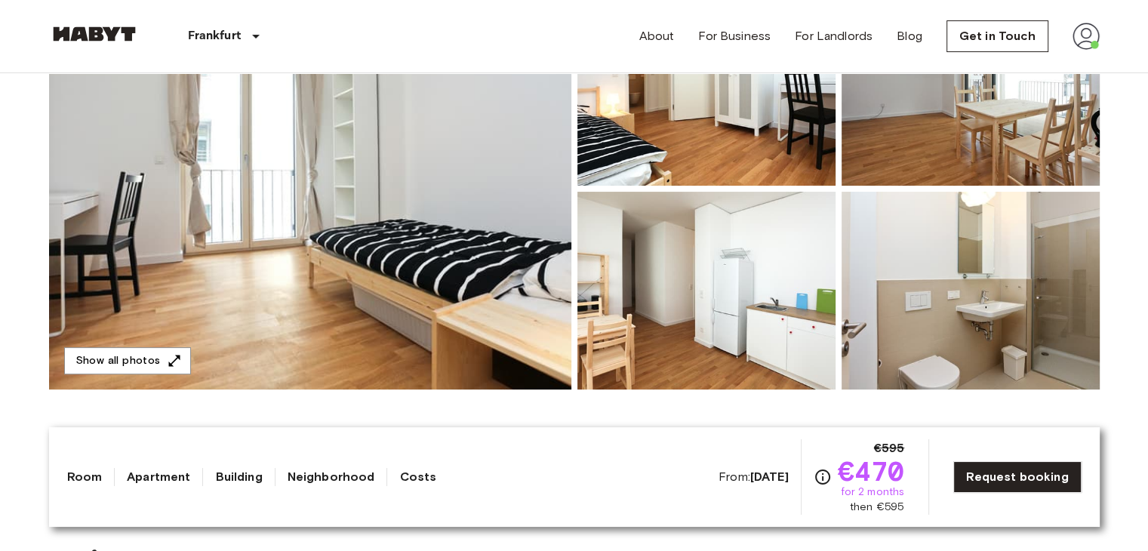
click at [840, 497] on div "€595 €470 for 2 months then €595" at bounding box center [859, 476] width 91 height 75
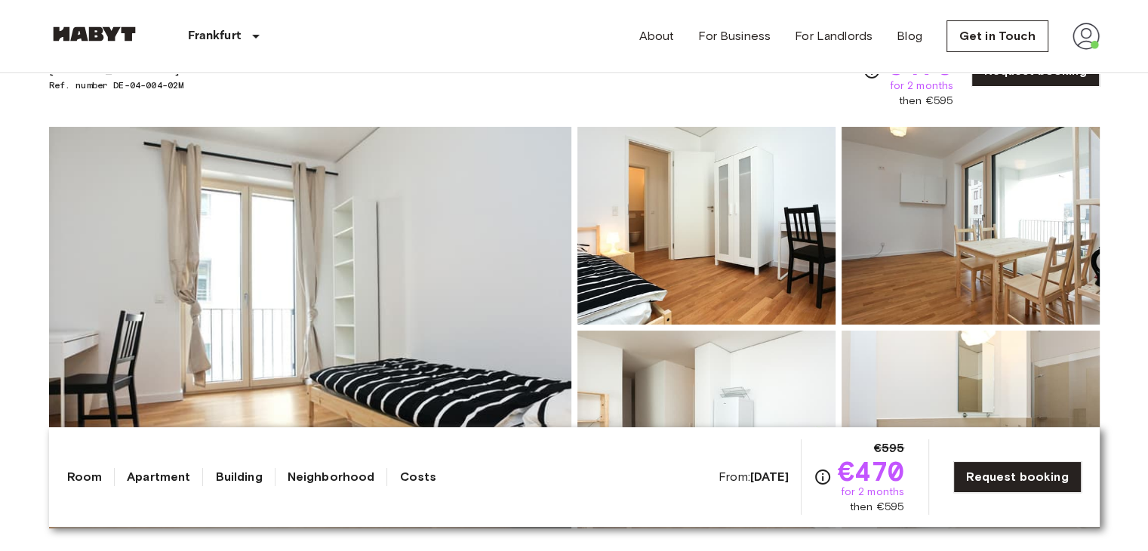
scroll to position [87, 0]
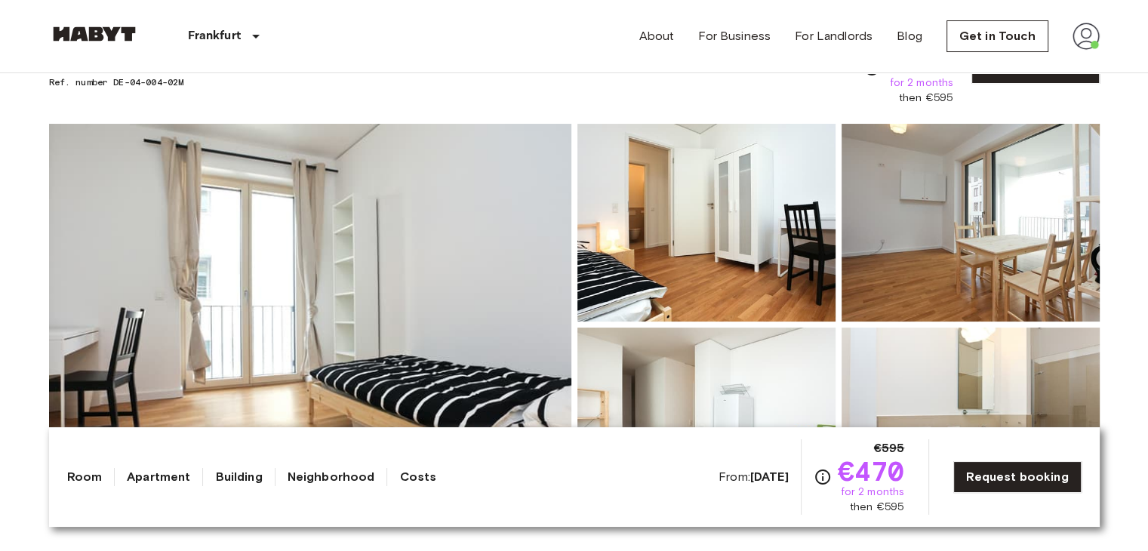
click at [350, 310] on img at bounding box center [310, 325] width 522 height 402
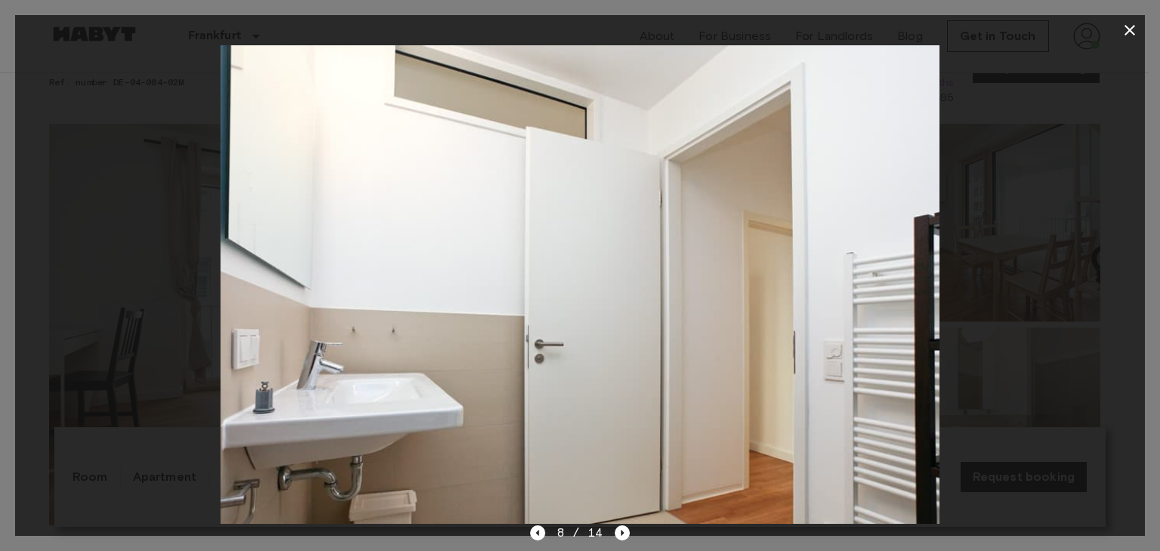
click at [1128, 31] on icon "button" at bounding box center [1129, 30] width 11 height 11
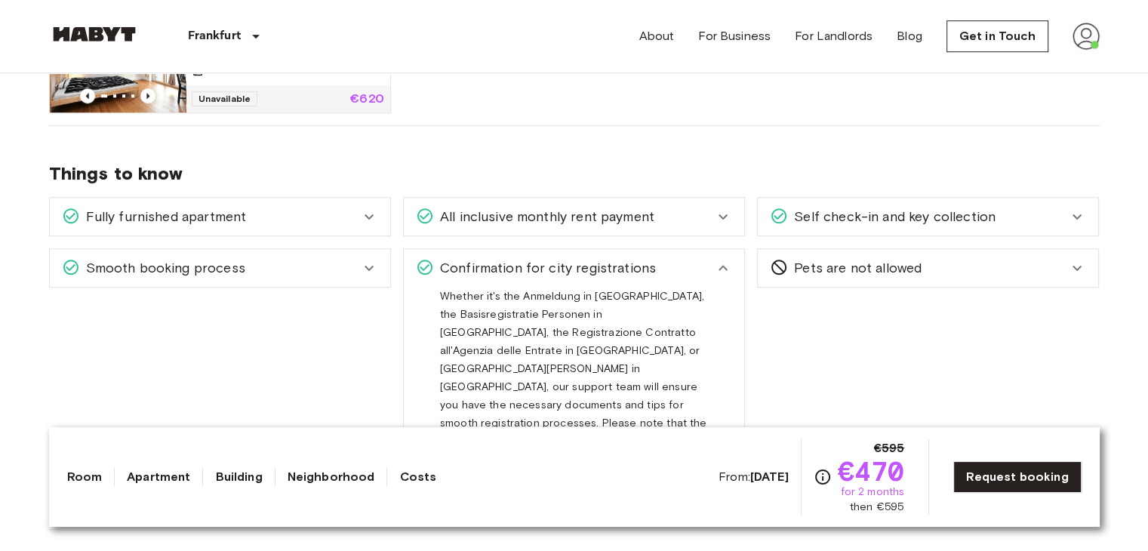
scroll to position [995, 0]
click at [202, 222] on span "Fully furnished apartment" at bounding box center [163, 215] width 167 height 20
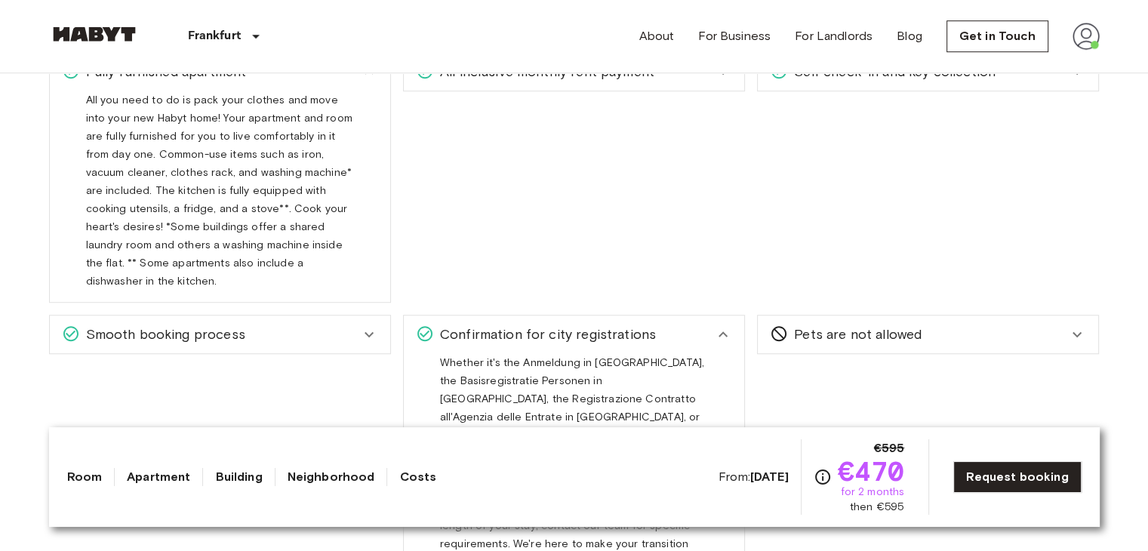
scroll to position [1141, 0]
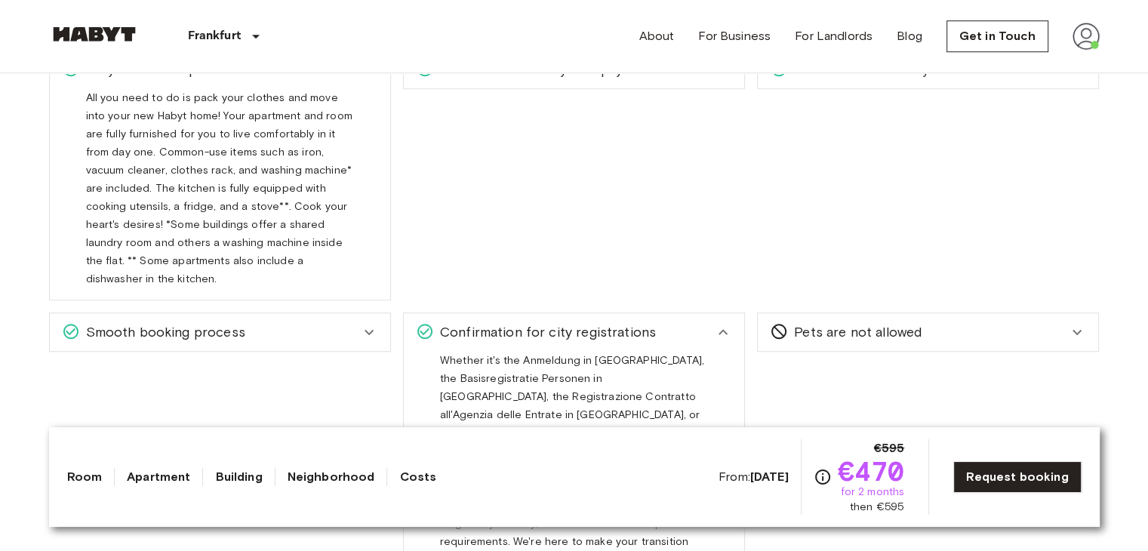
click at [203, 322] on span "Smooth booking process" at bounding box center [162, 332] width 165 height 20
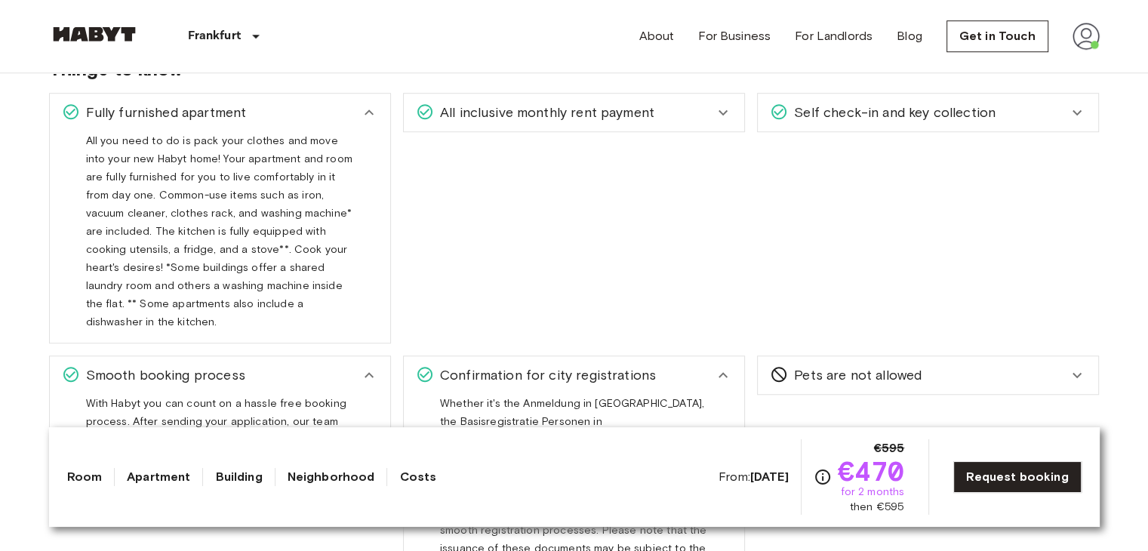
scroll to position [1096, 0]
click at [832, 109] on span "Self check-in and key collection" at bounding box center [892, 114] width 208 height 20
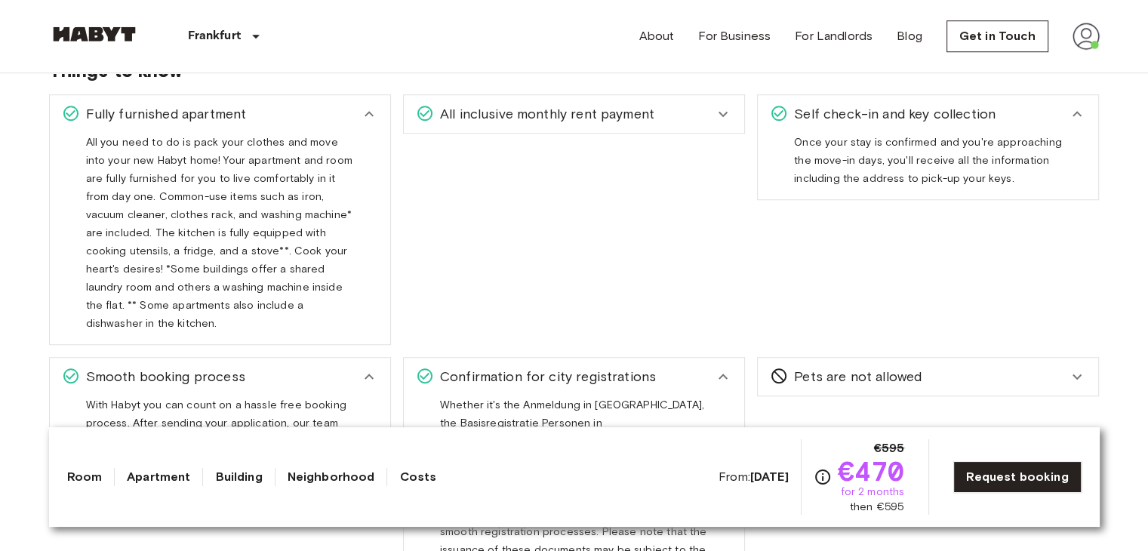
click at [643, 109] on span "All inclusive monthly rent payment" at bounding box center [544, 114] width 220 height 20
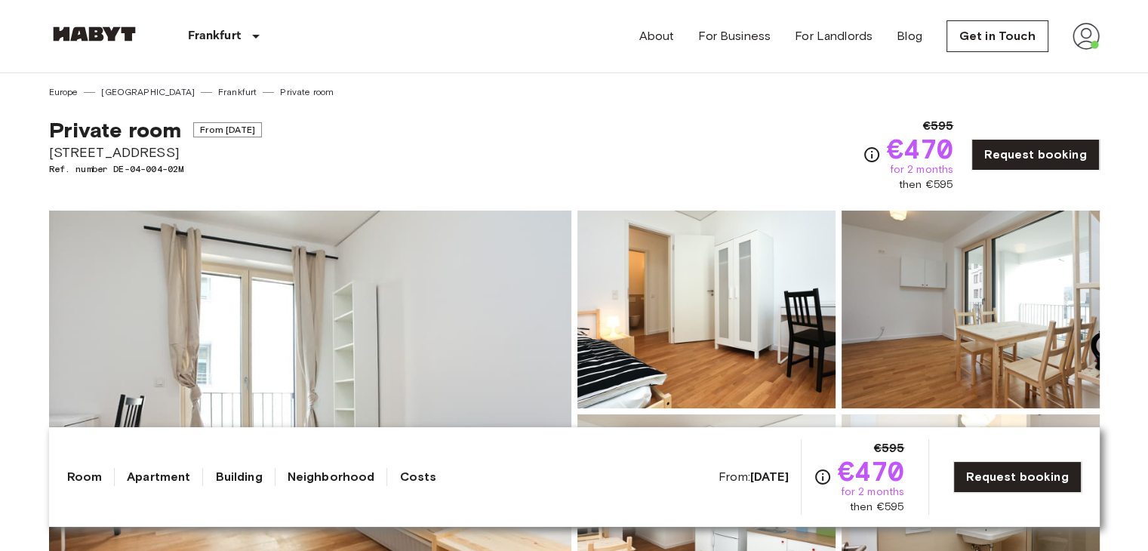
scroll to position [0, 0]
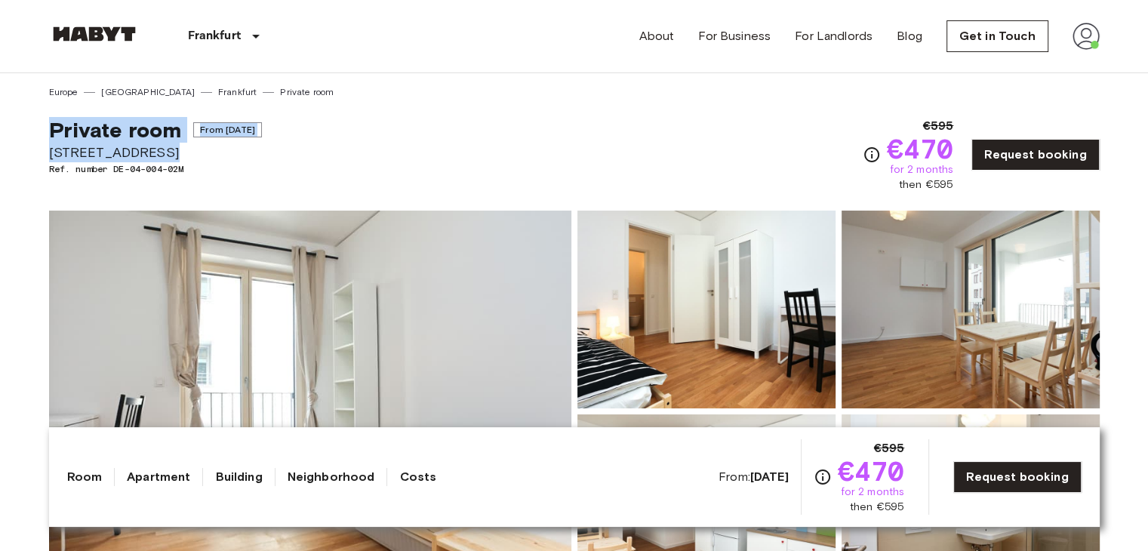
drag, startPoint x: 48, startPoint y: 124, endPoint x: 192, endPoint y: 146, distance: 146.0
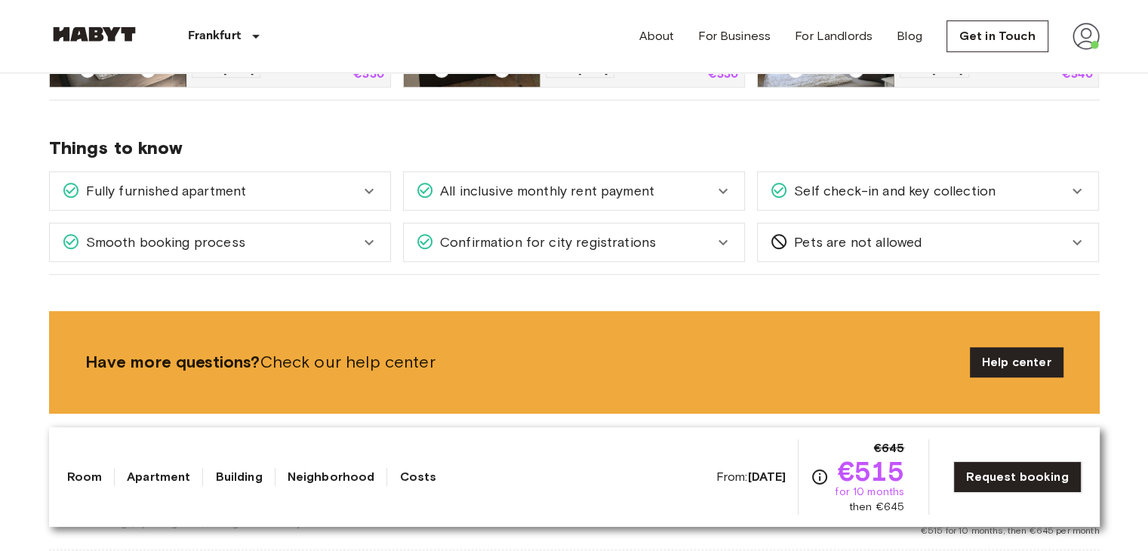
scroll to position [906, 0]
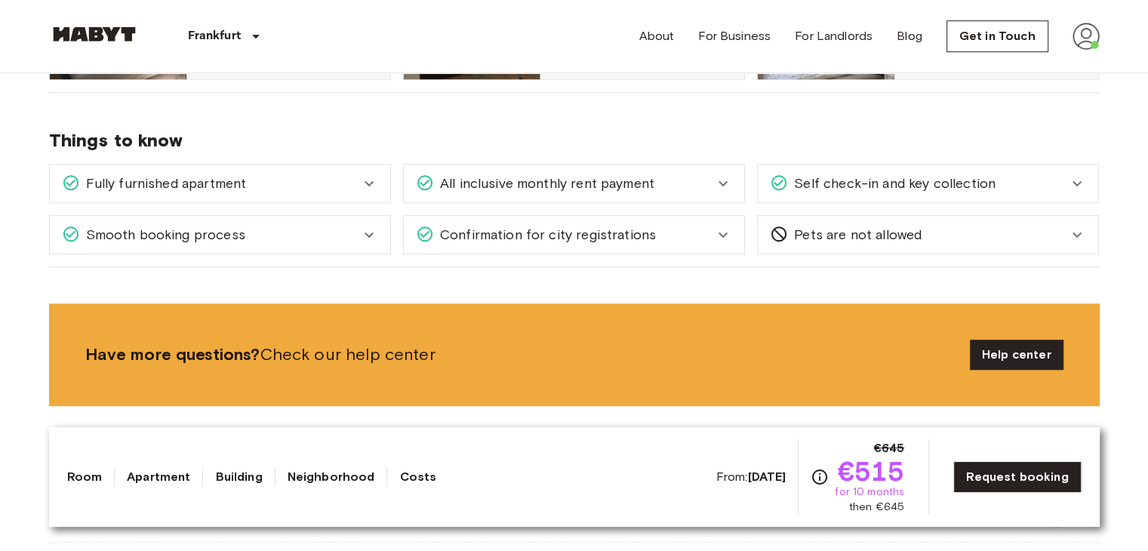
click at [538, 239] on span "Confirmation for city registrations" at bounding box center [545, 235] width 222 height 20
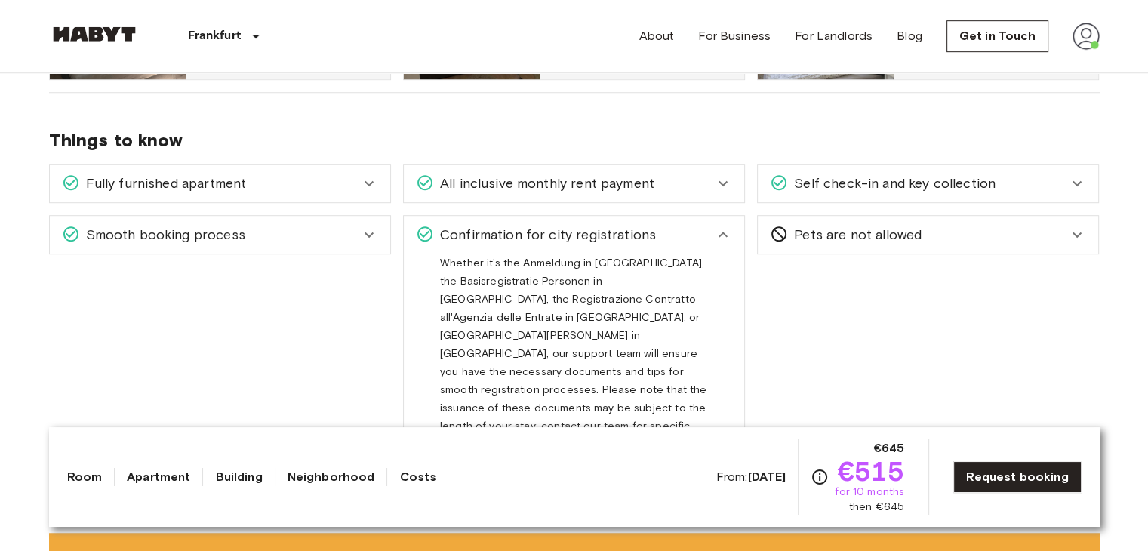
scroll to position [902, 0]
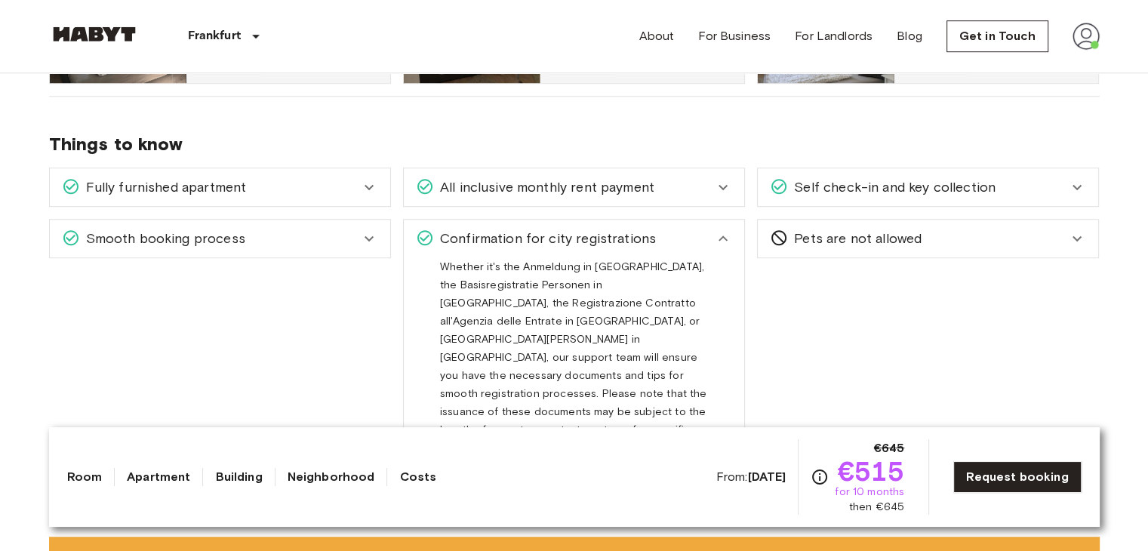
click at [497, 229] on span "Confirmation for city registrations" at bounding box center [545, 239] width 222 height 20
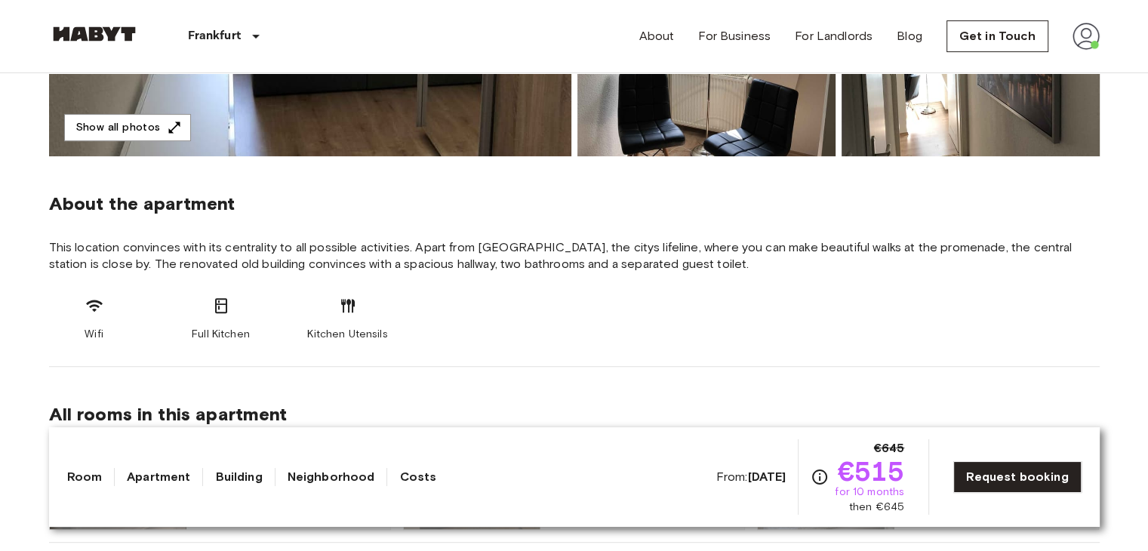
scroll to position [310, 0]
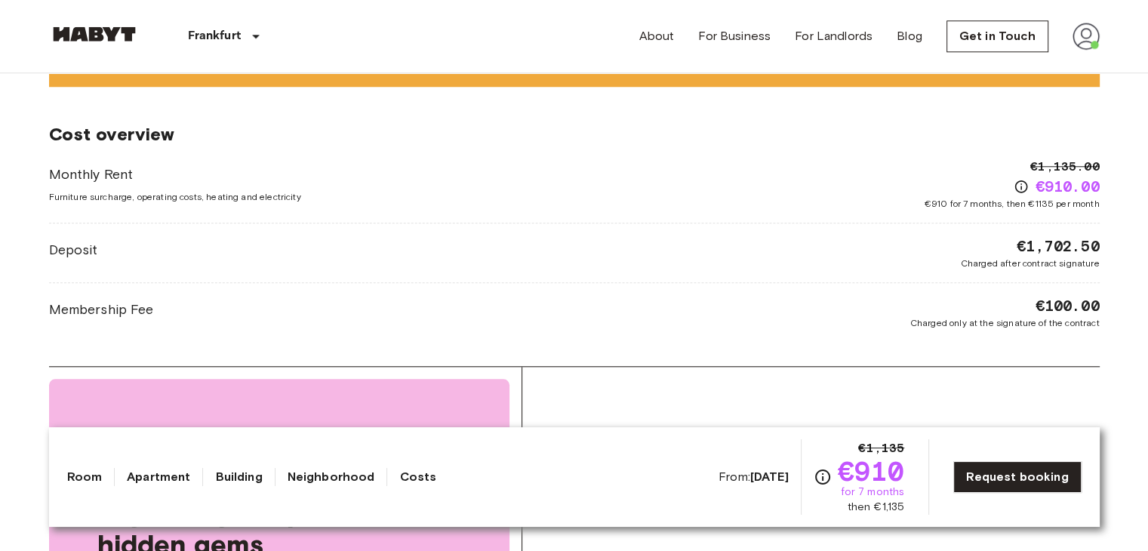
scroll to position [1494, 0]
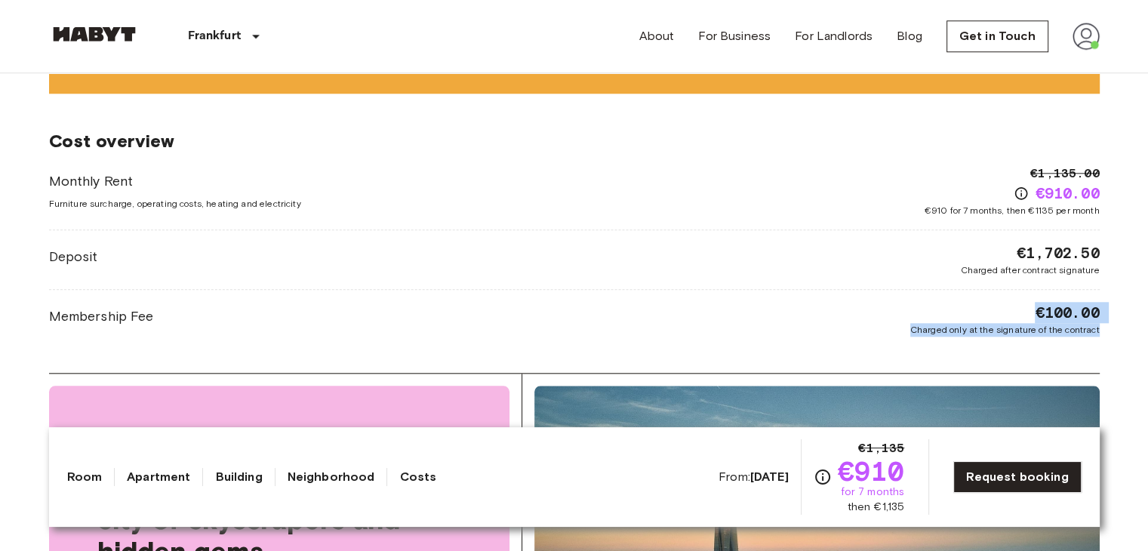
drag, startPoint x: 1031, startPoint y: 304, endPoint x: 1105, endPoint y: 324, distance: 75.8
click at [1105, 324] on div "[GEOGRAPHIC_DATA] [GEOGRAPHIC_DATA] [GEOGRAPHIC_DATA] Studio From [DATE] [STREE…" at bounding box center [574, 155] width 1087 height 3153
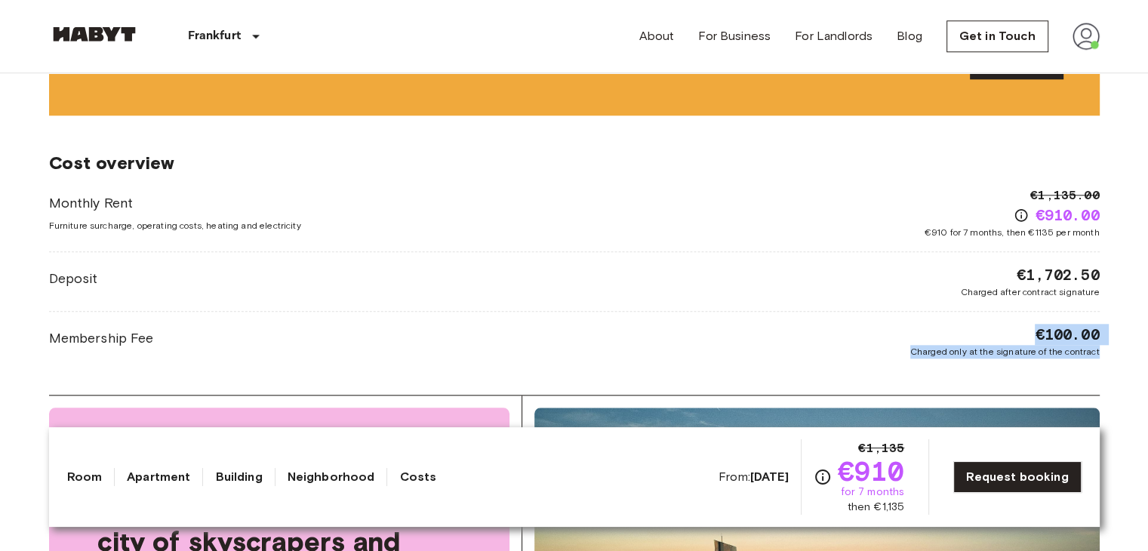
scroll to position [1470, 0]
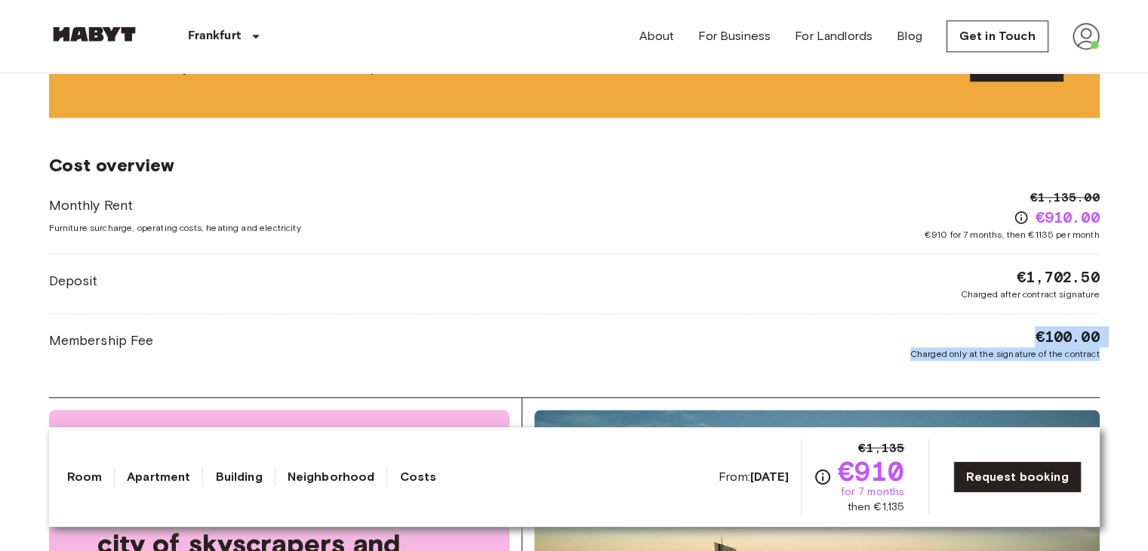
click at [957, 351] on span "Charged only at the signature of the contract" at bounding box center [1006, 354] width 190 height 14
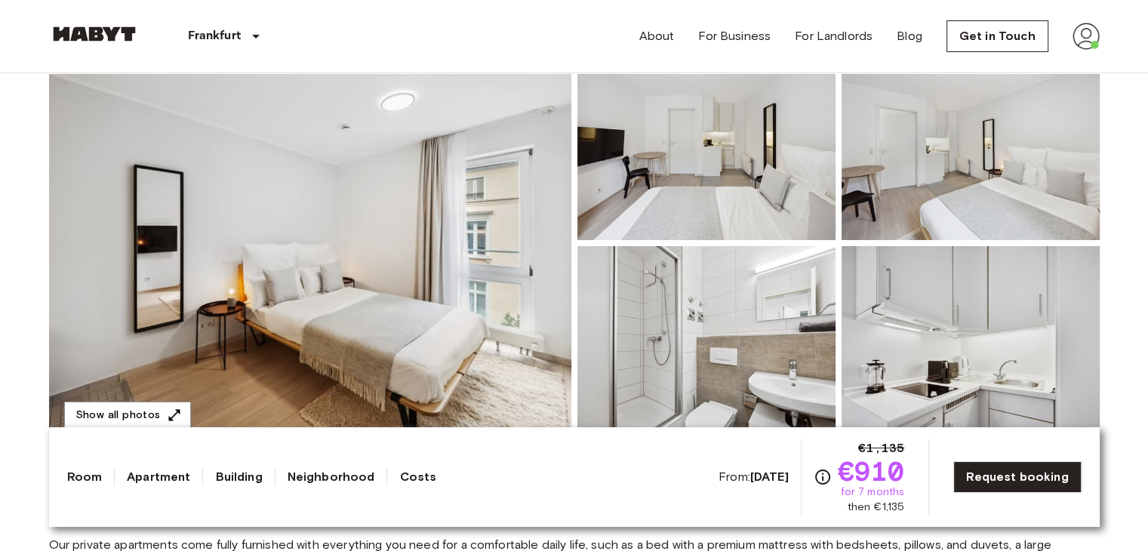
scroll to position [0, 0]
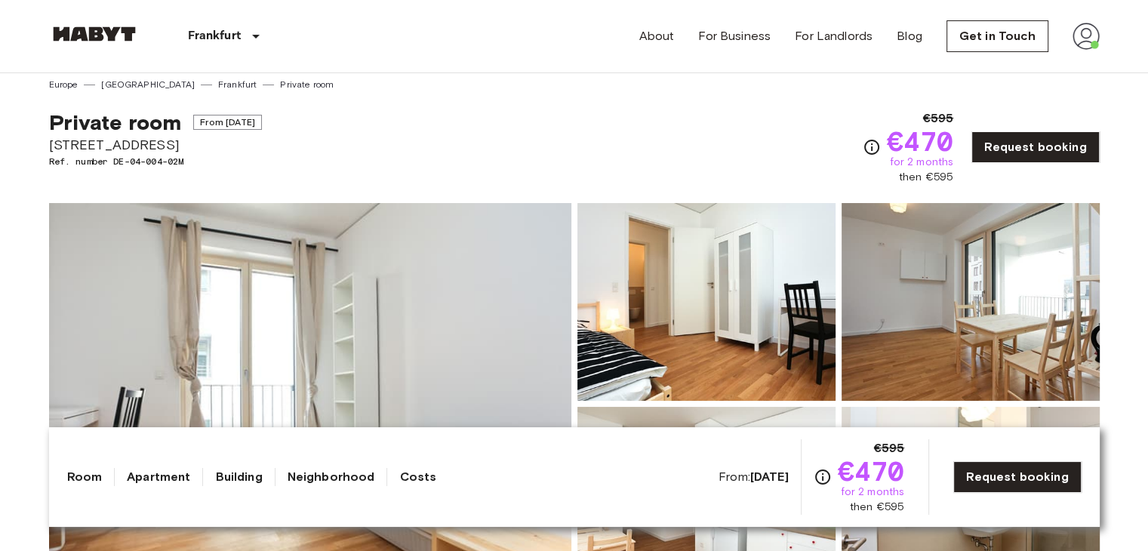
scroll to position [5, 0]
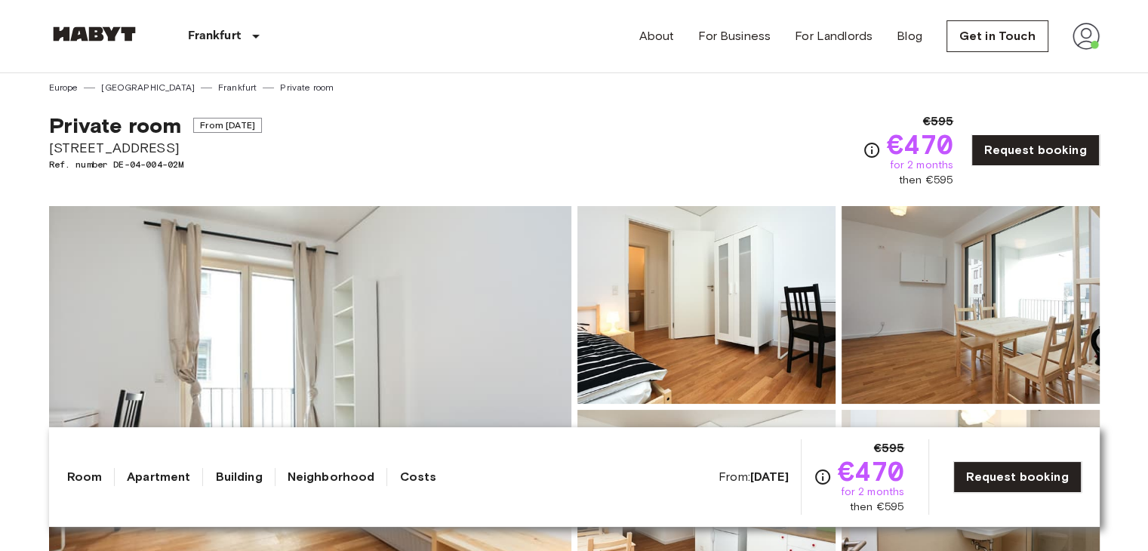
click at [139, 146] on span "[STREET_ADDRESS]" at bounding box center [155, 148] width 213 height 20
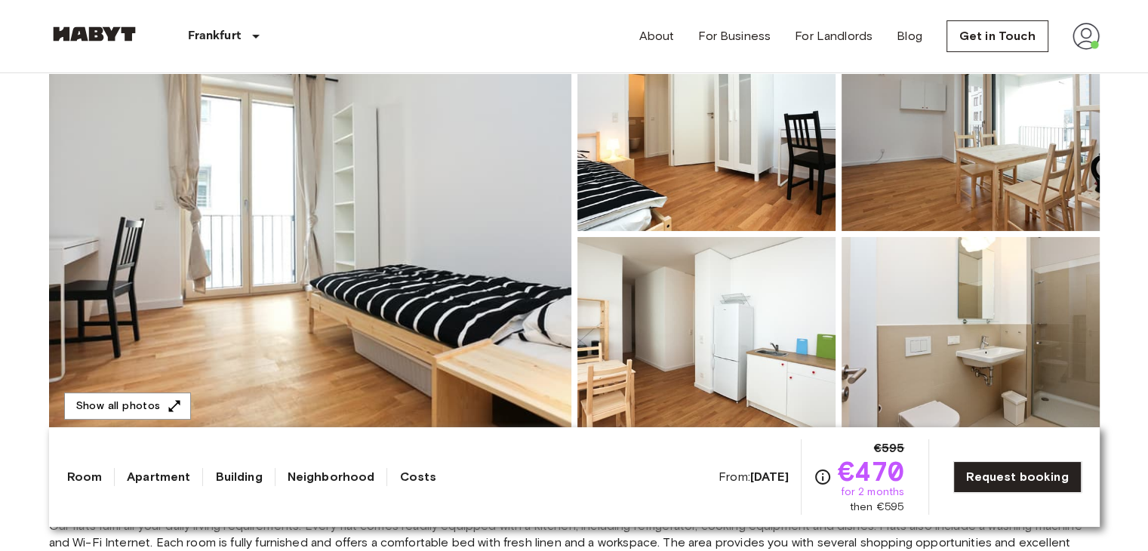
scroll to position [0, 0]
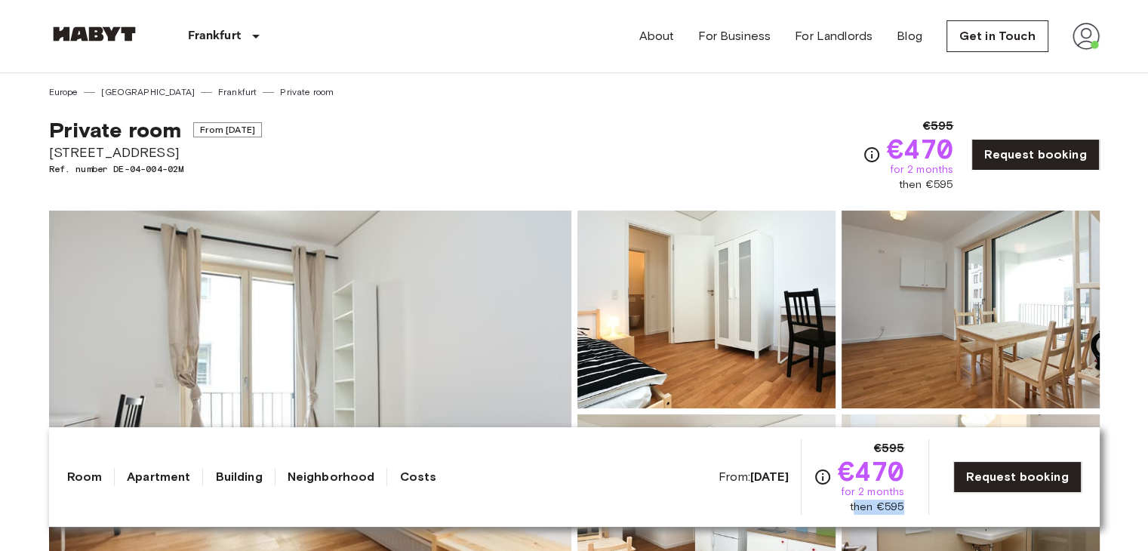
drag, startPoint x: 861, startPoint y: 513, endPoint x: 908, endPoint y: 512, distance: 47.6
click at [904, 512] on span "then €595" at bounding box center [877, 507] width 54 height 15
click at [850, 513] on div "€595 €470 for 2 months then €595" at bounding box center [871, 476] width 67 height 75
drag, startPoint x: 850, startPoint y: 513, endPoint x: 916, endPoint y: 505, distance: 66.1
click at [916, 505] on div "From: [DATE] €595 €470 for 2 months then €595 Request booking" at bounding box center [900, 476] width 363 height 75
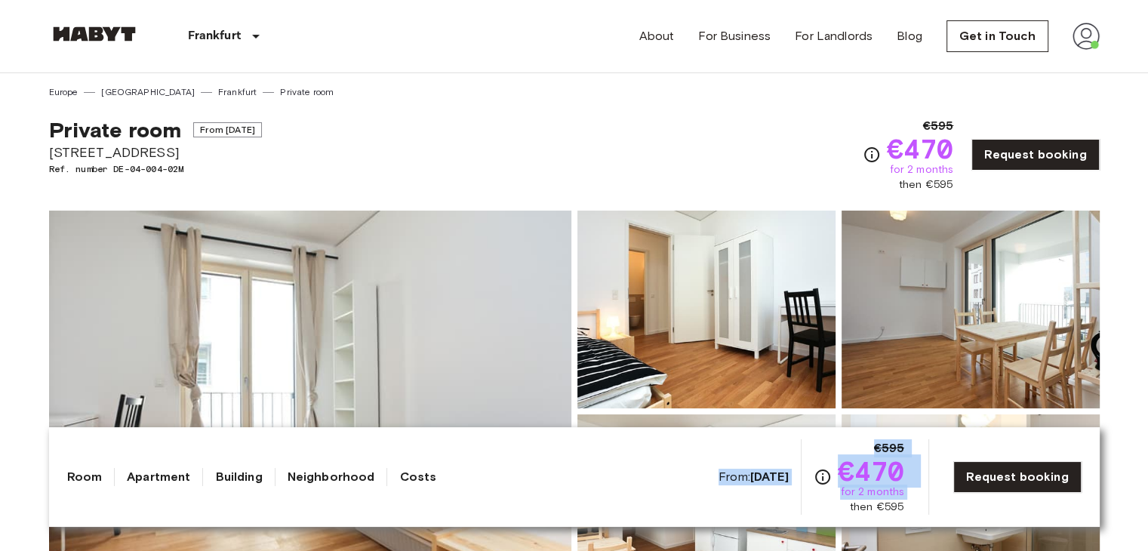
click at [849, 514] on div "€595 €470 for 2 months then €595" at bounding box center [871, 476] width 67 height 75
drag, startPoint x: 849, startPoint y: 514, endPoint x: 909, endPoint y: 513, distance: 60.4
click at [905, 513] on div "€595 €470 for 2 months then €595" at bounding box center [871, 476] width 67 height 75
click at [886, 514] on span "then €595" at bounding box center [877, 507] width 54 height 15
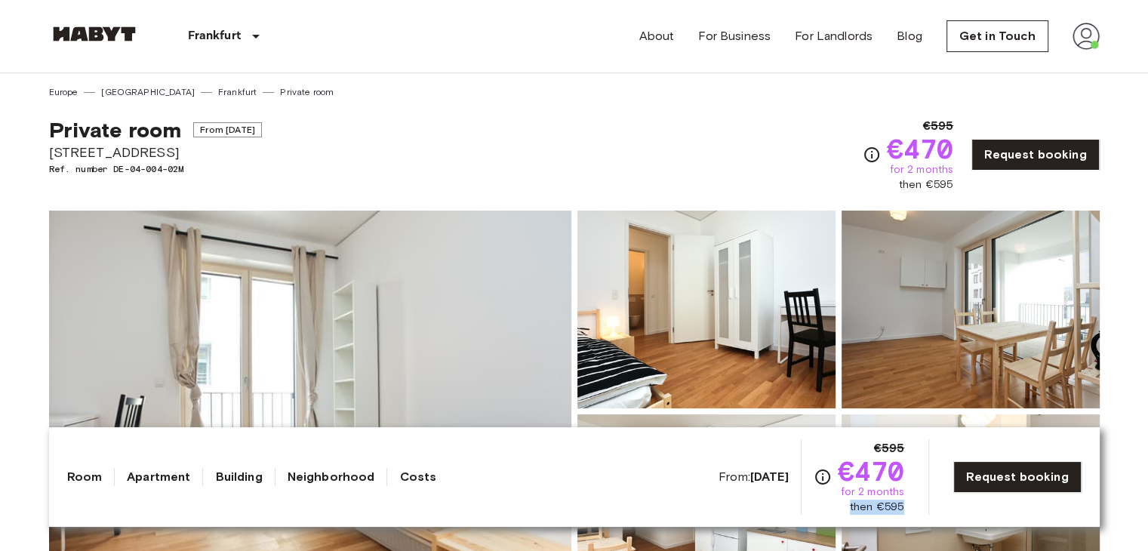
drag, startPoint x: 852, startPoint y: 509, endPoint x: 914, endPoint y: 507, distance: 61.2
click at [914, 507] on div "From: [DATE] €595 €470 for 2 months then €595 Request booking" at bounding box center [900, 476] width 363 height 75
drag, startPoint x: 838, startPoint y: 448, endPoint x: 932, endPoint y: 504, distance: 108.6
click at [932, 504] on div "From: [DATE] €595 €470 for 2 months then €595 Request booking" at bounding box center [900, 476] width 363 height 75
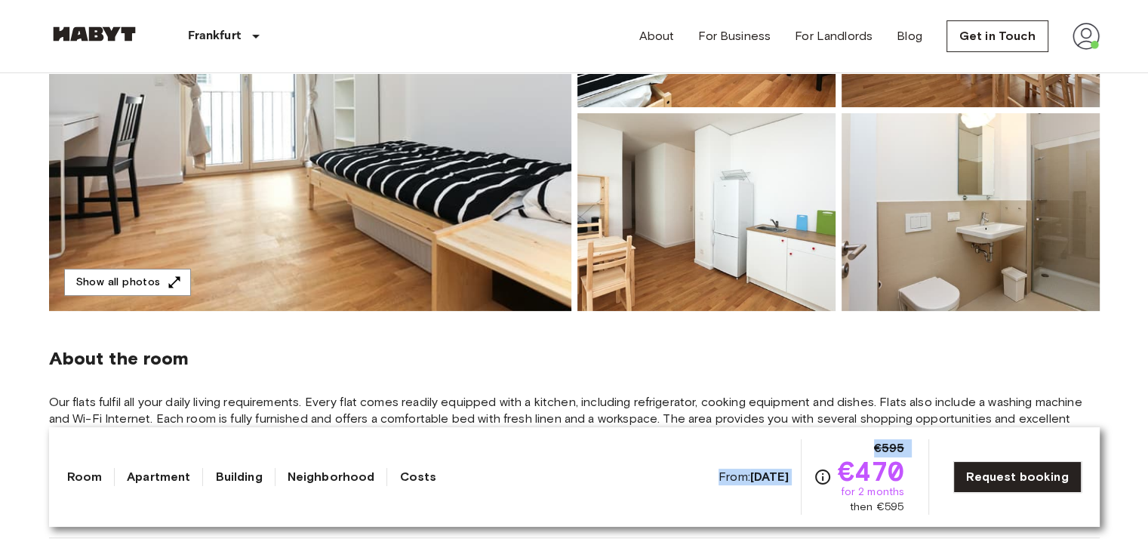
scroll to position [302, 0]
click at [828, 504] on div "€595 €470 for 2 months then €595" at bounding box center [859, 476] width 91 height 75
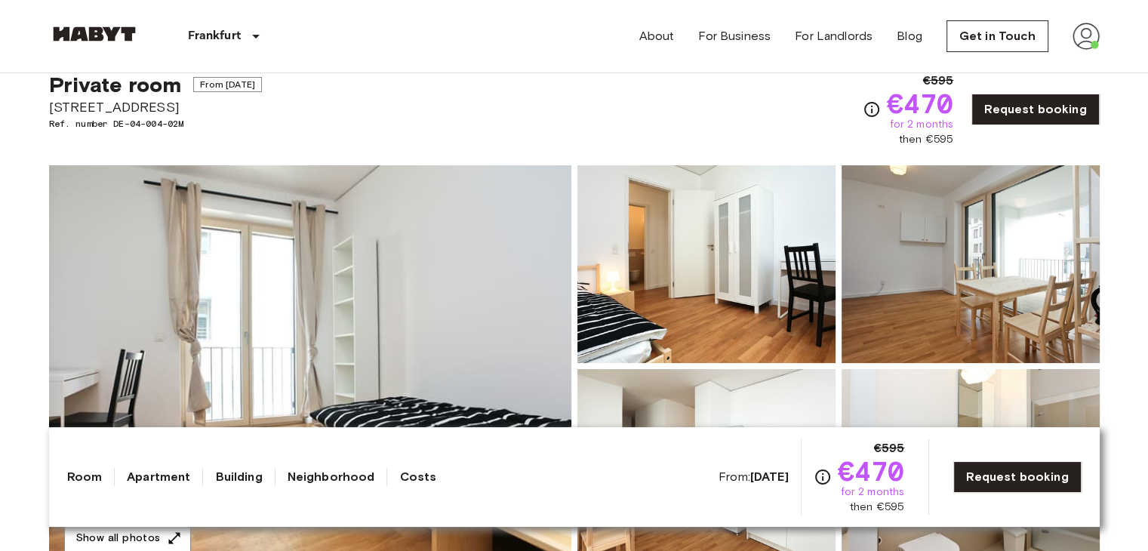
scroll to position [0, 0]
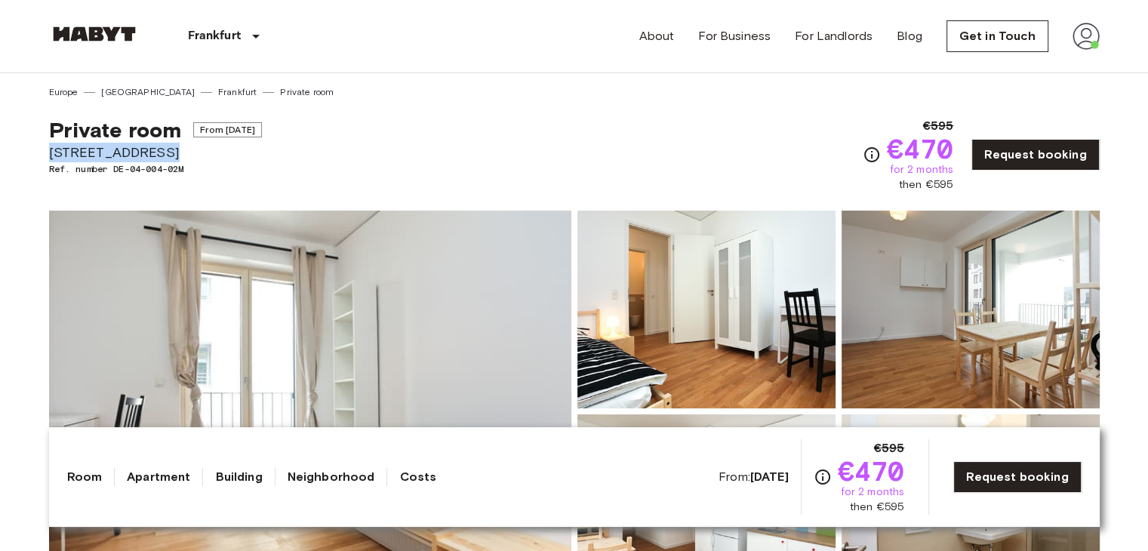
drag, startPoint x: 45, startPoint y: 151, endPoint x: 163, endPoint y: 155, distance: 117.8
copy span "[STREET_ADDRESS]"
